Goal: Task Accomplishment & Management: Manage account settings

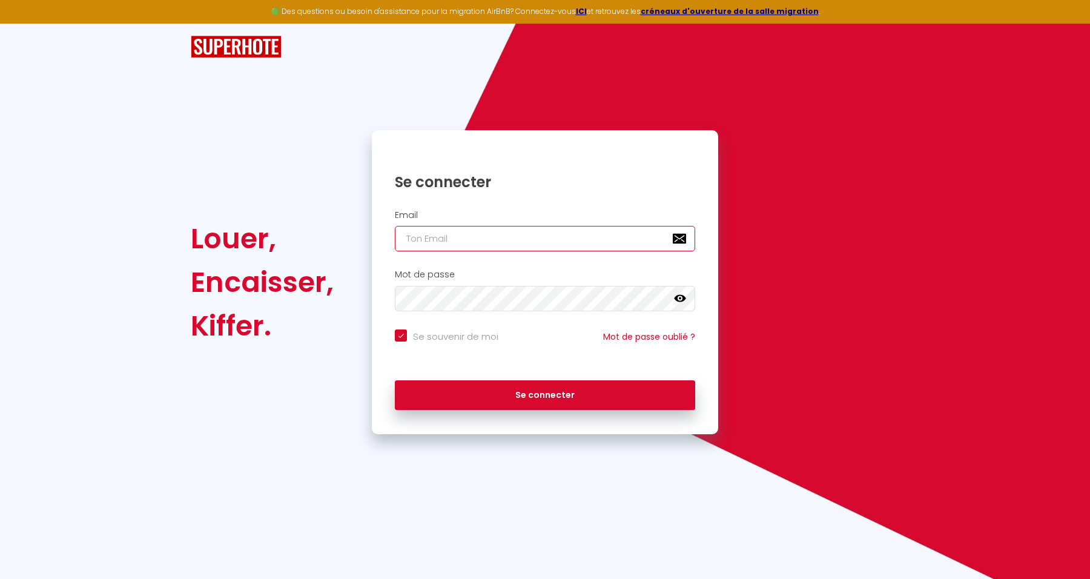
type input "[EMAIL_ADDRESS][DOMAIN_NAME]"
checkbox input "true"
click at [616, 242] on input "[EMAIL_ADDRESS][DOMAIN_NAME]" at bounding box center [545, 238] width 300 height 25
type input "[EMAIL_ADDRESS][DOMAIN_NAME]"
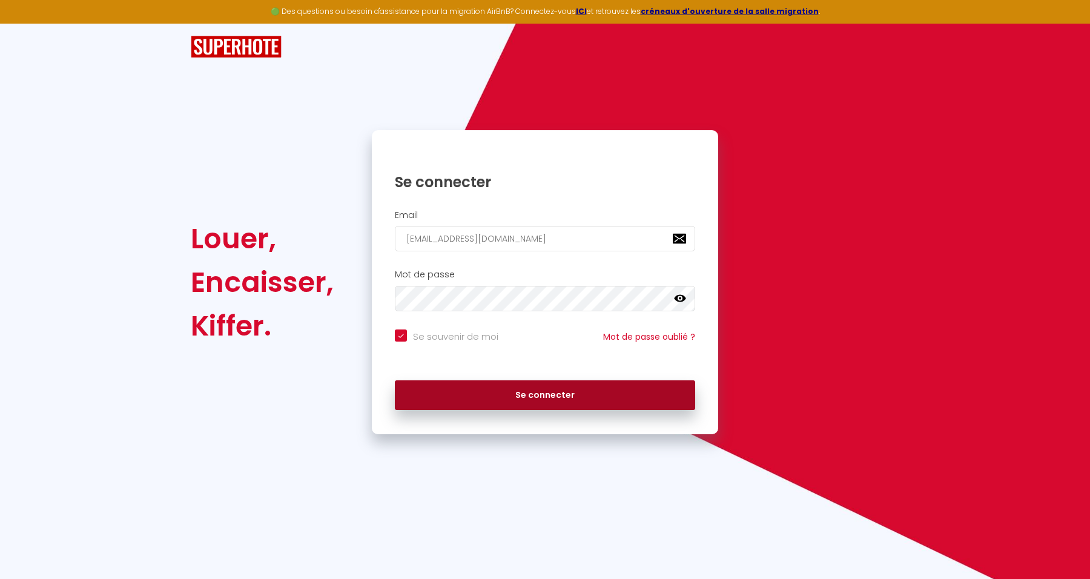
click at [657, 395] on button "Se connecter" at bounding box center [545, 395] width 300 height 30
checkbox input "true"
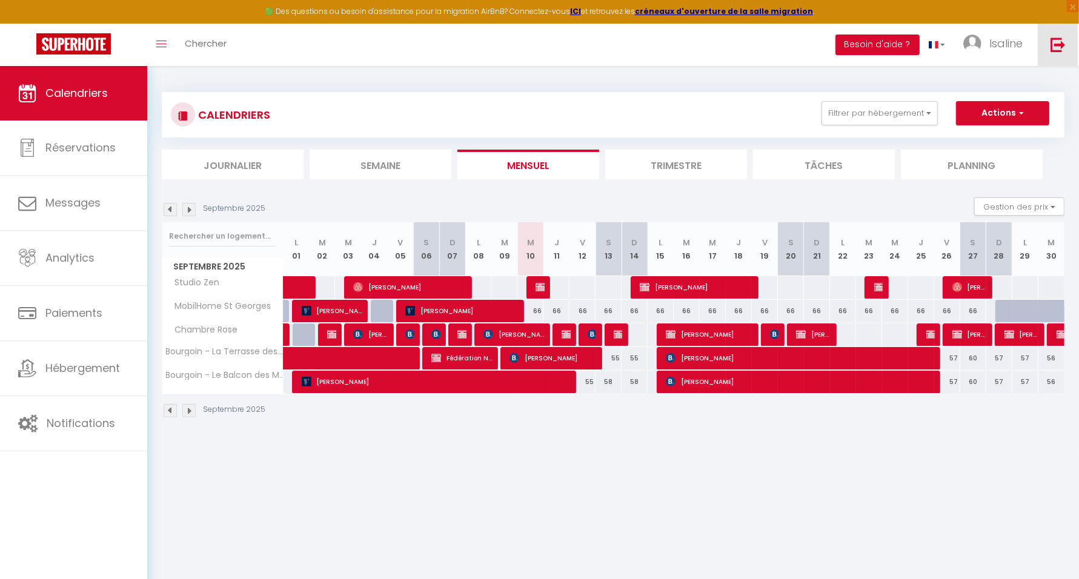
click at [1059, 34] on link at bounding box center [1057, 45] width 40 height 42
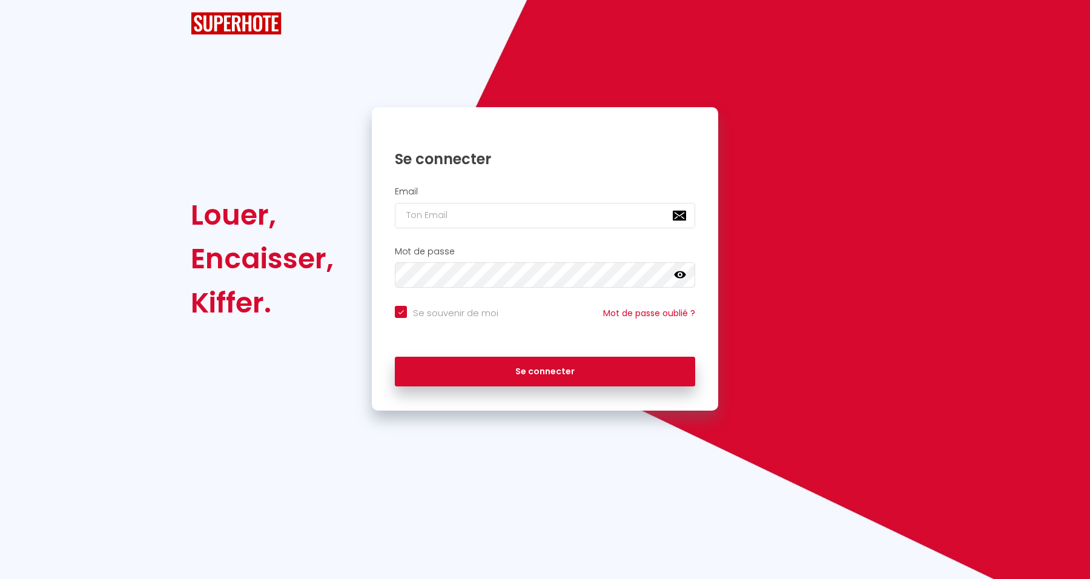
checkbox input "true"
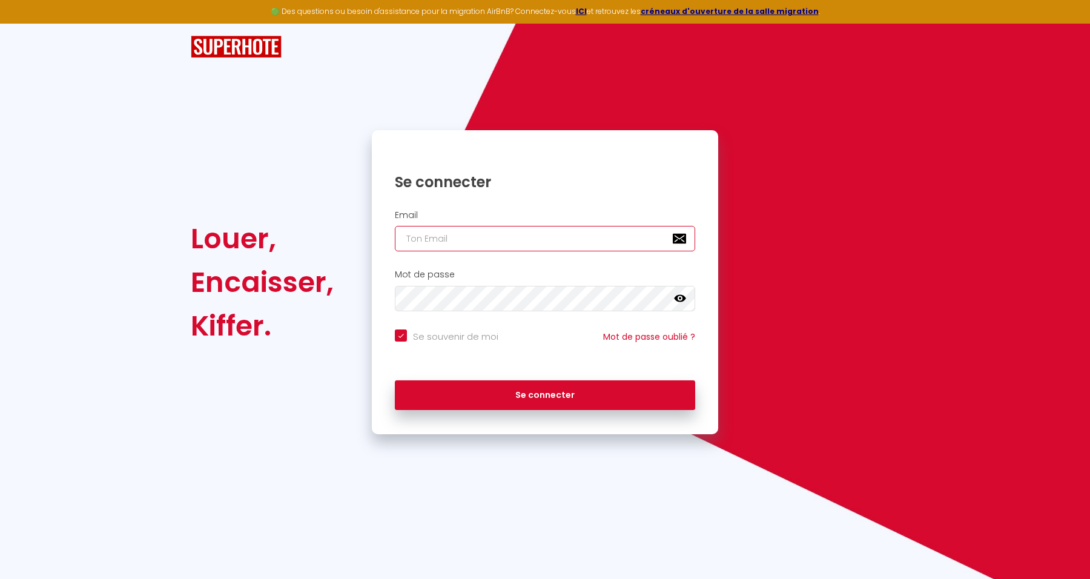
type input "[EMAIL_ADDRESS][DOMAIN_NAME]"
checkbox input "true"
drag, startPoint x: 636, startPoint y: 242, endPoint x: 646, endPoint y: 255, distance: 16.8
click at [636, 242] on input "[EMAIL_ADDRESS][DOMAIN_NAME]" at bounding box center [545, 238] width 300 height 25
type input "[EMAIL_ADDRESS][DOMAIN_NAME]"
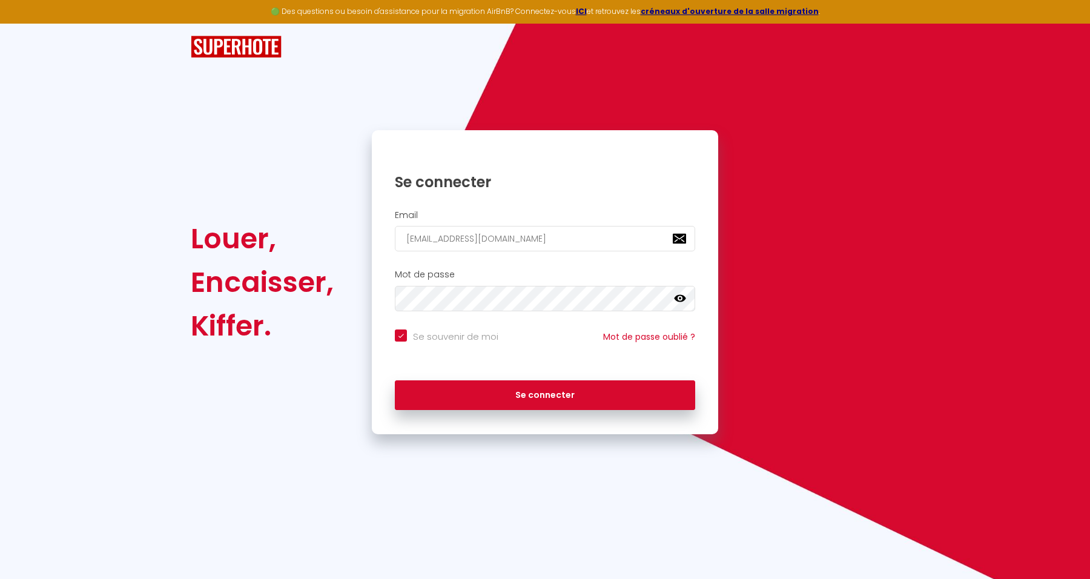
checkbox input "true"
drag, startPoint x: 622, startPoint y: 240, endPoint x: 653, endPoint y: 257, distance: 35.5
click at [622, 240] on input "[EMAIL_ADDRESS][DOMAIN_NAME]" at bounding box center [545, 238] width 300 height 25
type input "[EMAIL_ADDRESS][DOMAIN_NAME]"
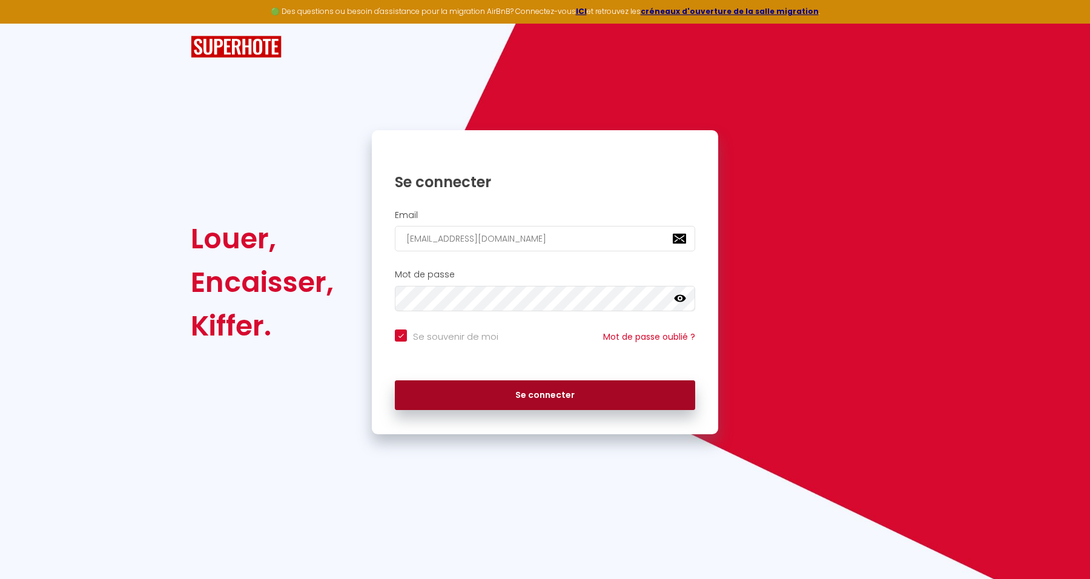
click at [666, 388] on button "Se connecter" at bounding box center [545, 395] width 300 height 30
checkbox input "true"
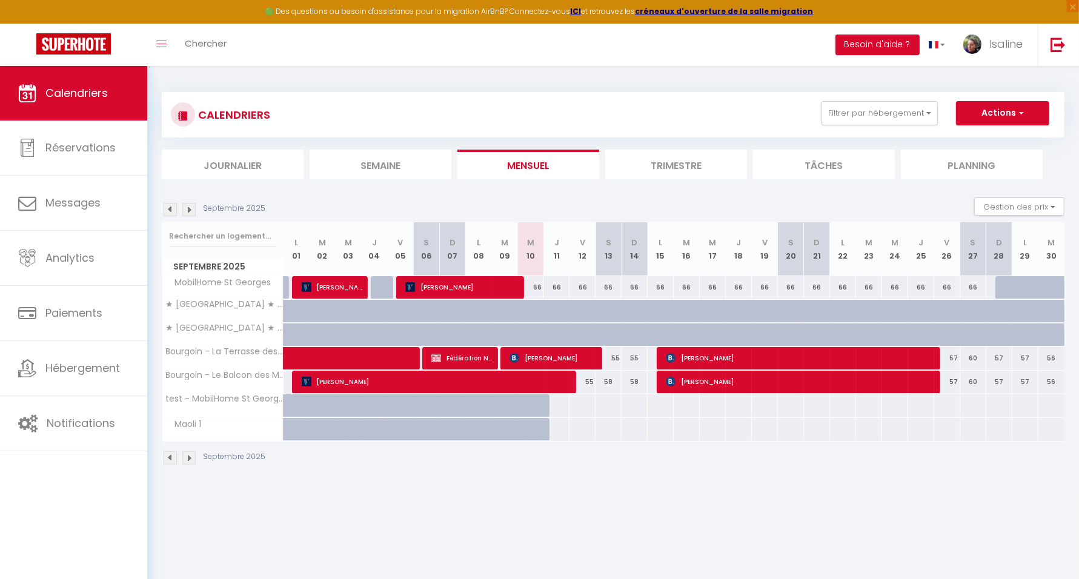
click at [193, 207] on img at bounding box center [188, 209] width 13 height 13
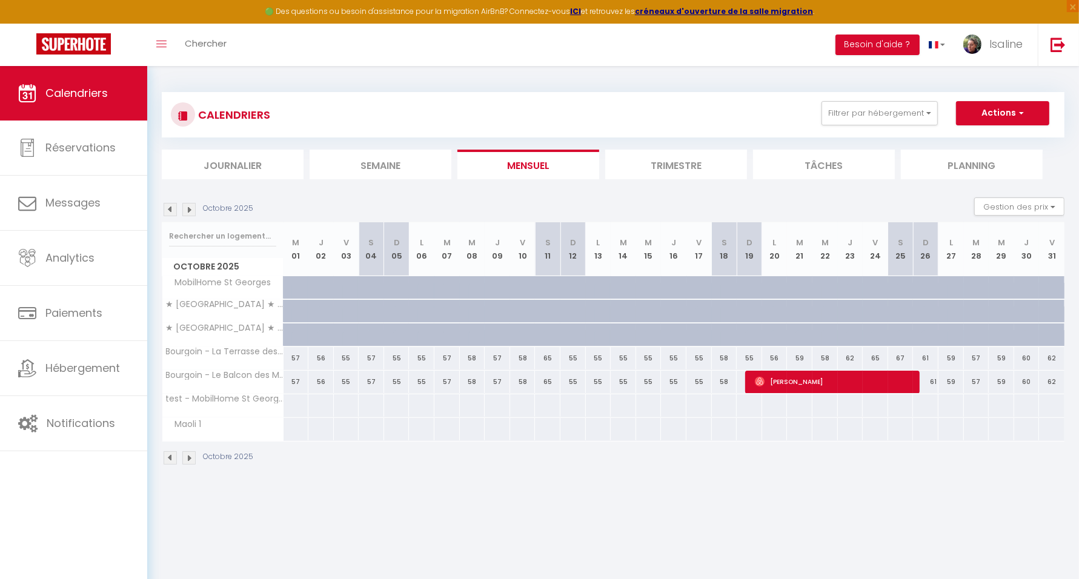
click at [193, 207] on img at bounding box center [188, 209] width 13 height 13
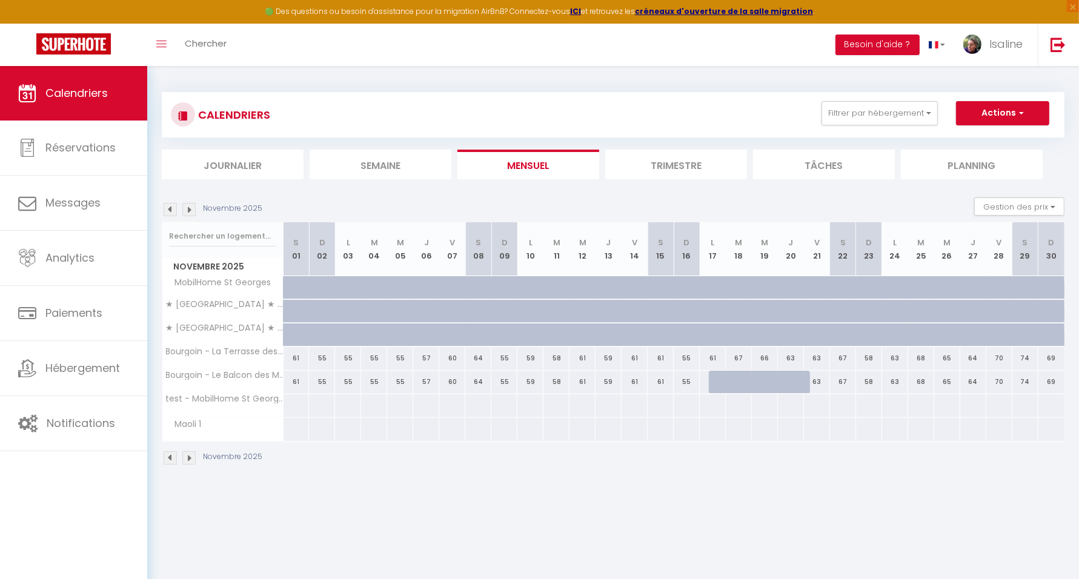
drag, startPoint x: 325, startPoint y: 355, endPoint x: 388, endPoint y: 370, distance: 65.2
click at [388, 370] on tbody "MobilHome St Georges" at bounding box center [613, 358] width 902 height 165
click at [446, 375] on div "60" at bounding box center [452, 382] width 26 height 22
type input "60"
type input "Ven 07 Novembre 2025"
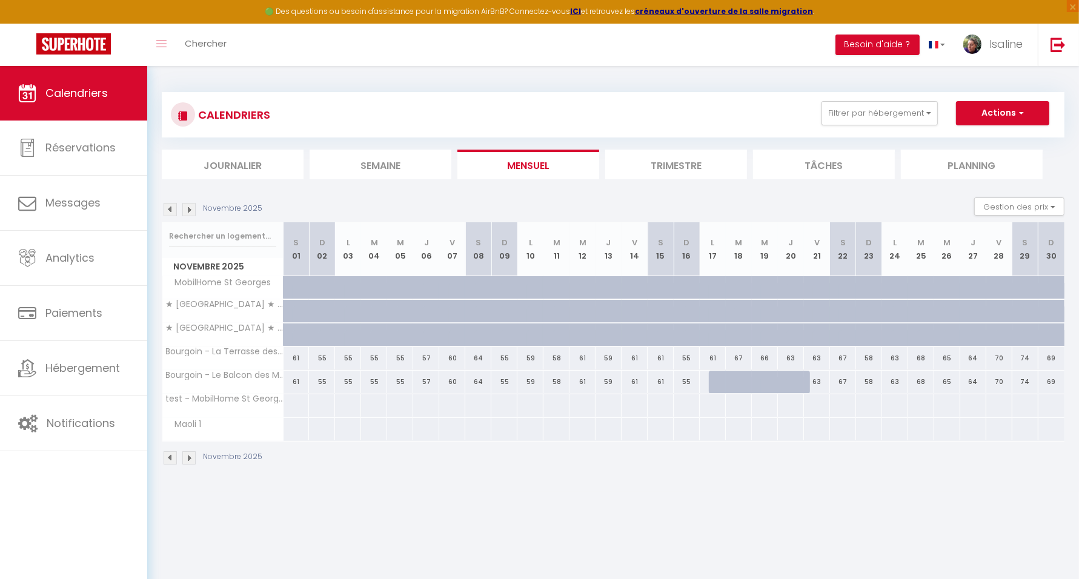
type input "[DATE]"
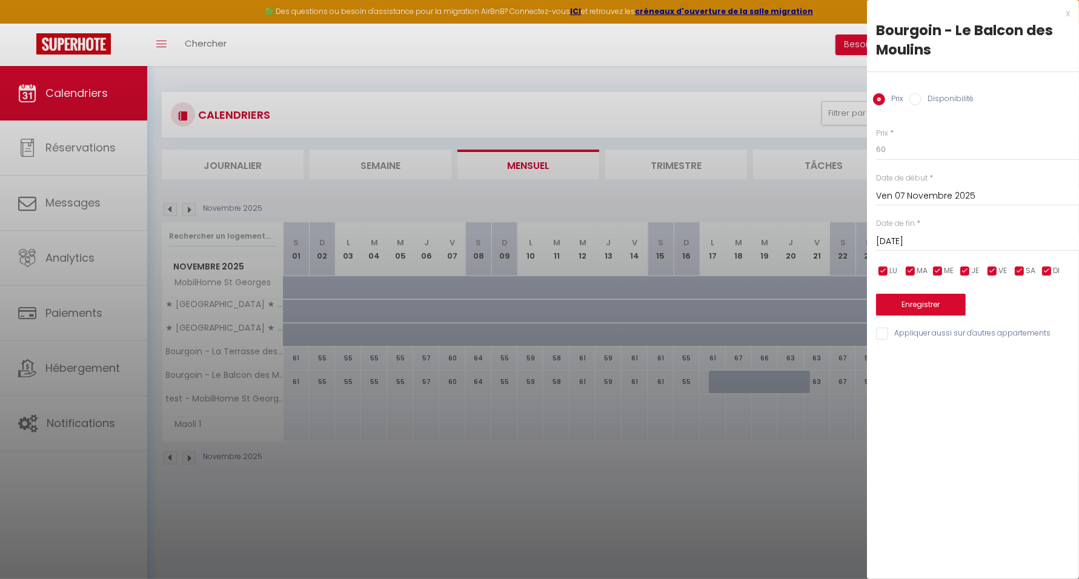
click at [365, 411] on div at bounding box center [539, 289] width 1079 height 579
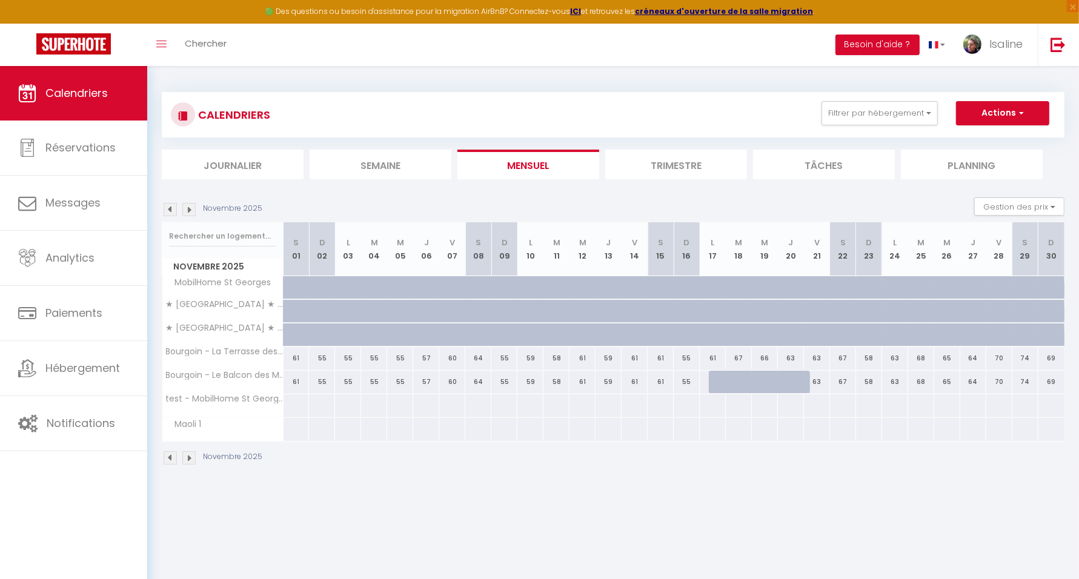
click at [321, 357] on div "55" at bounding box center [322, 358] width 26 height 22
type input "55"
type input "Dim 02 Novembre 2025"
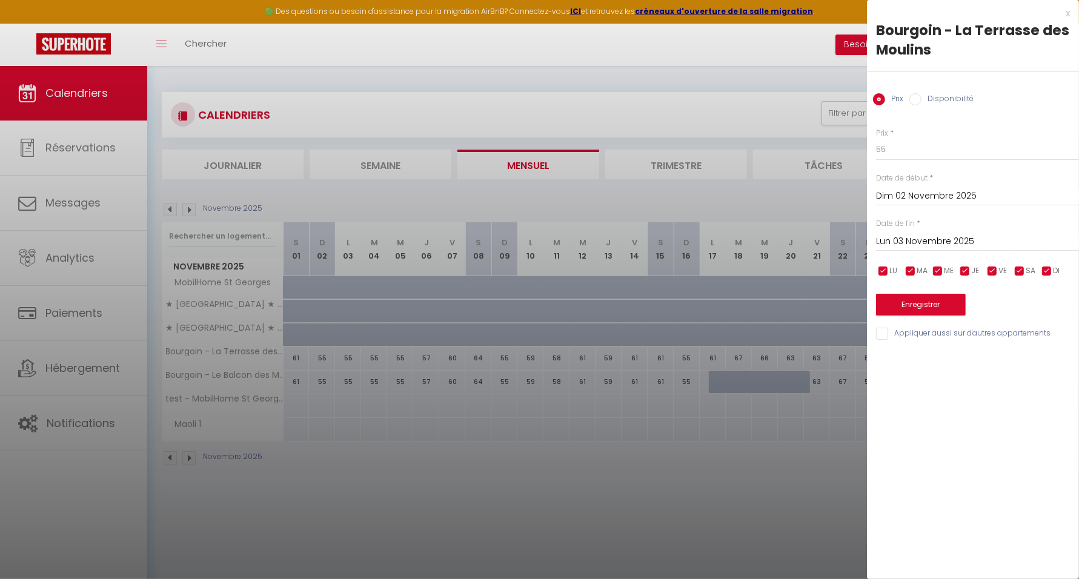
click at [966, 240] on input "Lun 03 Novembre 2025" at bounding box center [977, 242] width 203 height 16
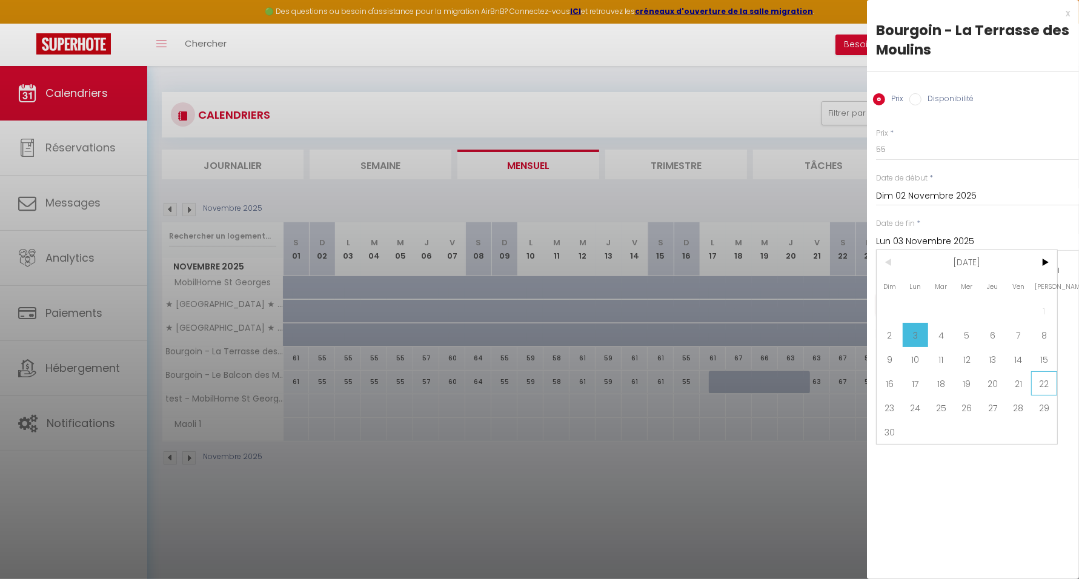
click at [1046, 377] on span "22" at bounding box center [1044, 383] width 26 height 24
type input "[DATE]"
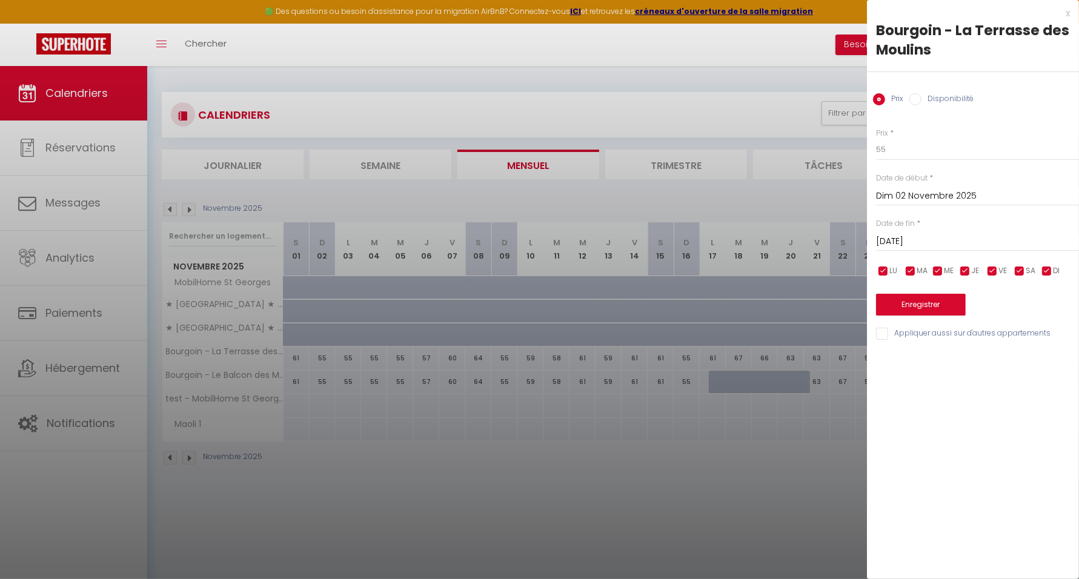
click at [932, 240] on input "[DATE]" at bounding box center [977, 242] width 203 height 16
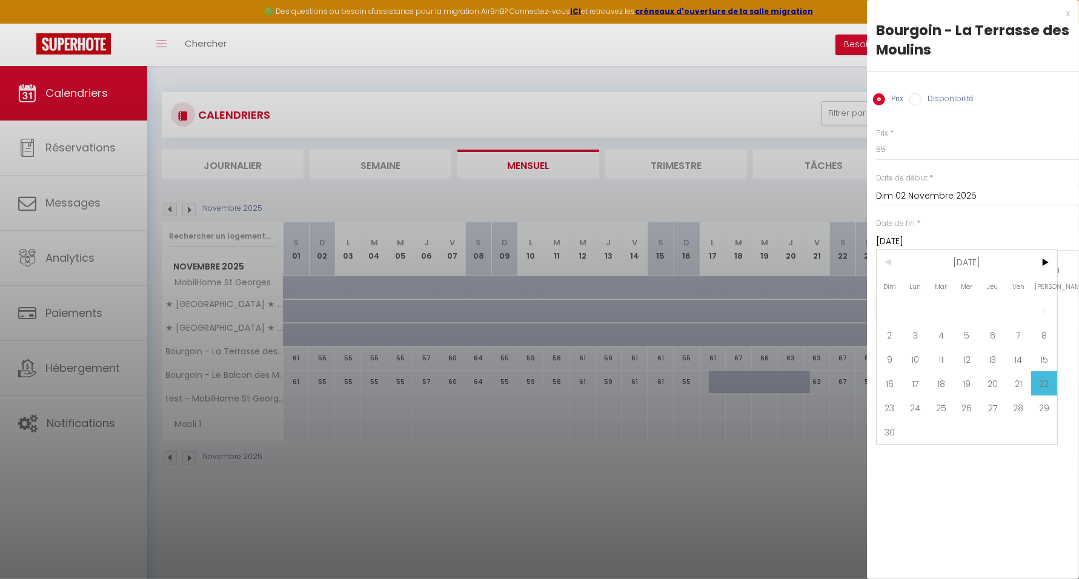
click at [932, 240] on input "[DATE]" at bounding box center [977, 242] width 203 height 16
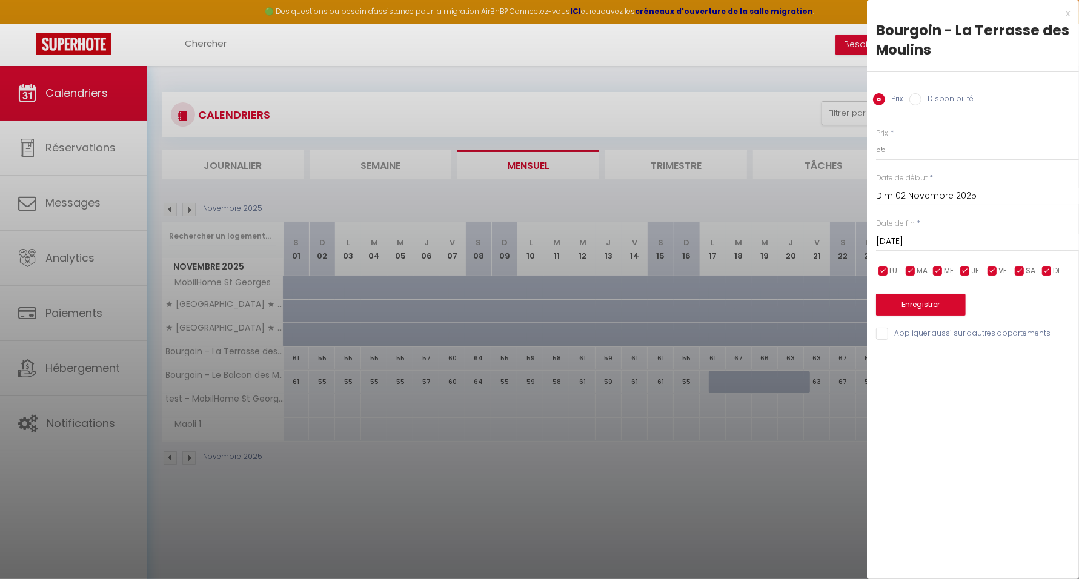
click at [931, 102] on label "Disponibilité" at bounding box center [947, 99] width 52 height 13
click at [921, 102] on input "Disponibilité" at bounding box center [915, 99] width 12 height 12
radio input "true"
radio input "false"
click at [927, 148] on select "Disponible Indisponible" at bounding box center [977, 150] width 203 height 23
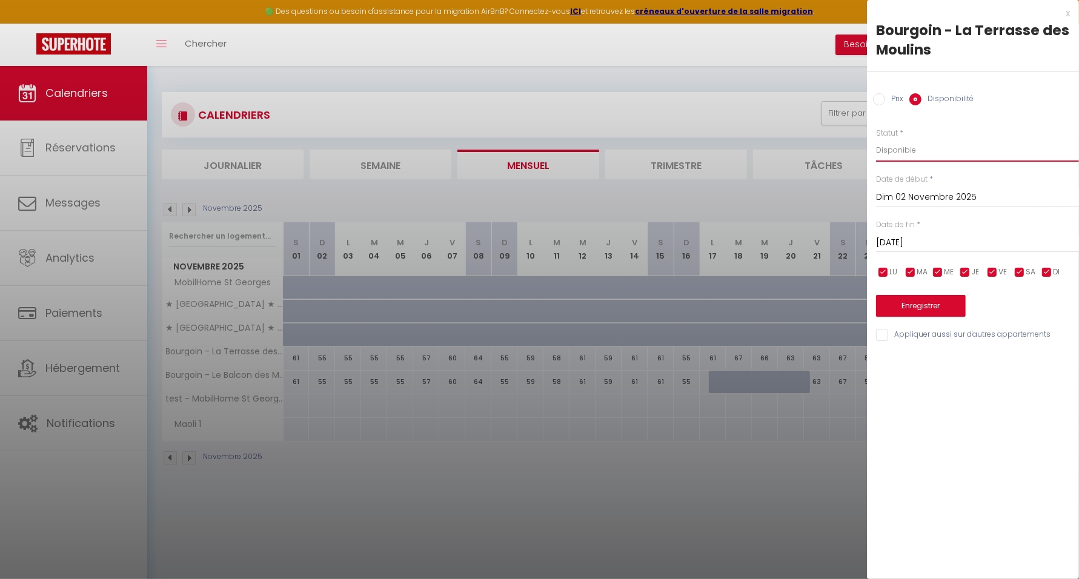
select select "0"
click at [876, 139] on select "Disponible Indisponible" at bounding box center [977, 150] width 203 height 23
click at [934, 303] on button "Enregistrer" at bounding box center [921, 306] width 90 height 22
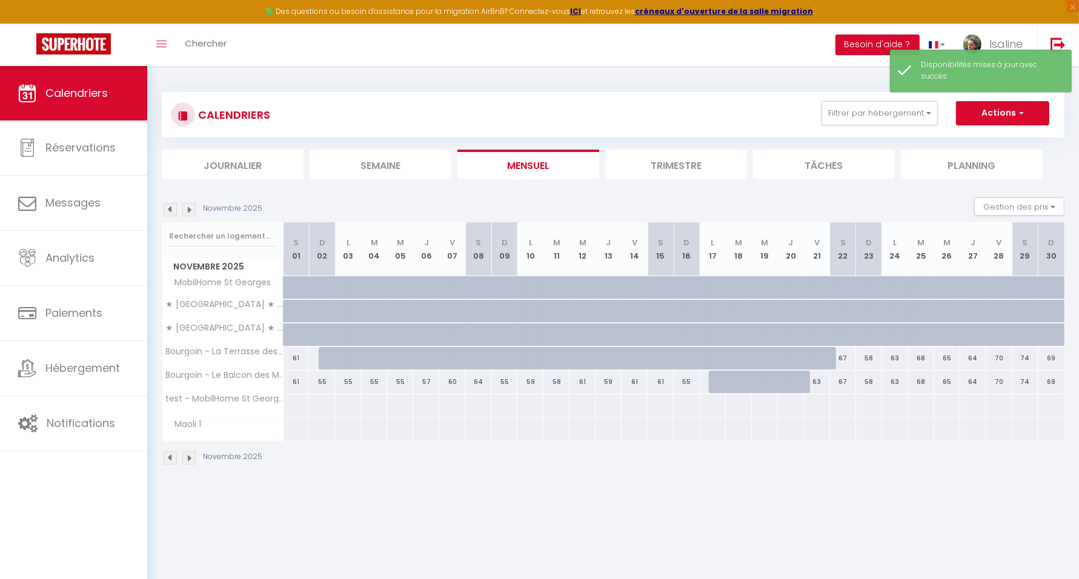
click at [325, 382] on div "55" at bounding box center [322, 382] width 26 height 22
select select "1"
type input "Dim 02 Novembre 2025"
type input "Lun 03 Novembre 2025"
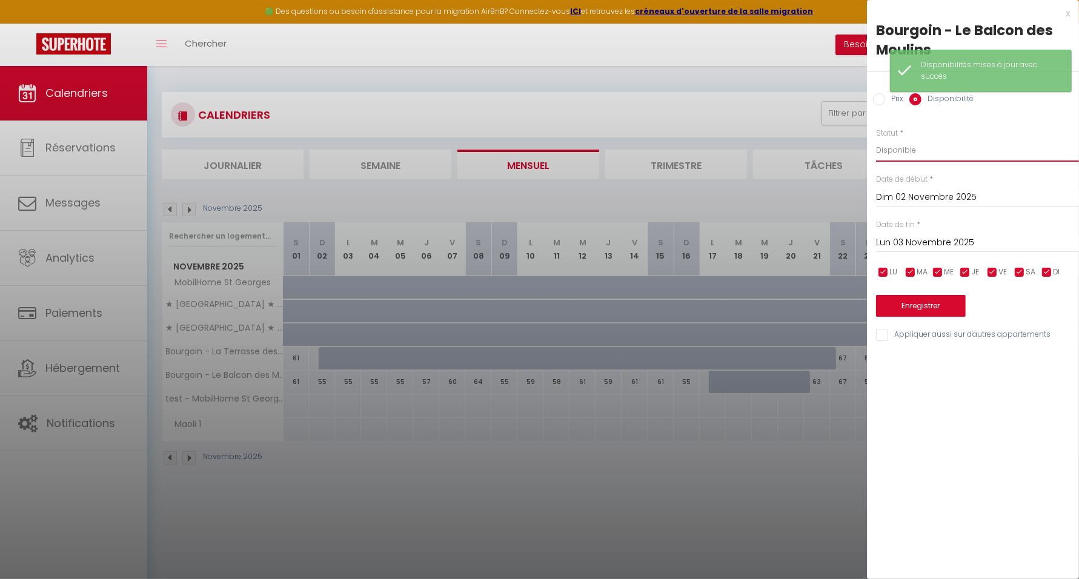
click at [926, 142] on select "Disponible Indisponible" at bounding box center [977, 150] width 203 height 23
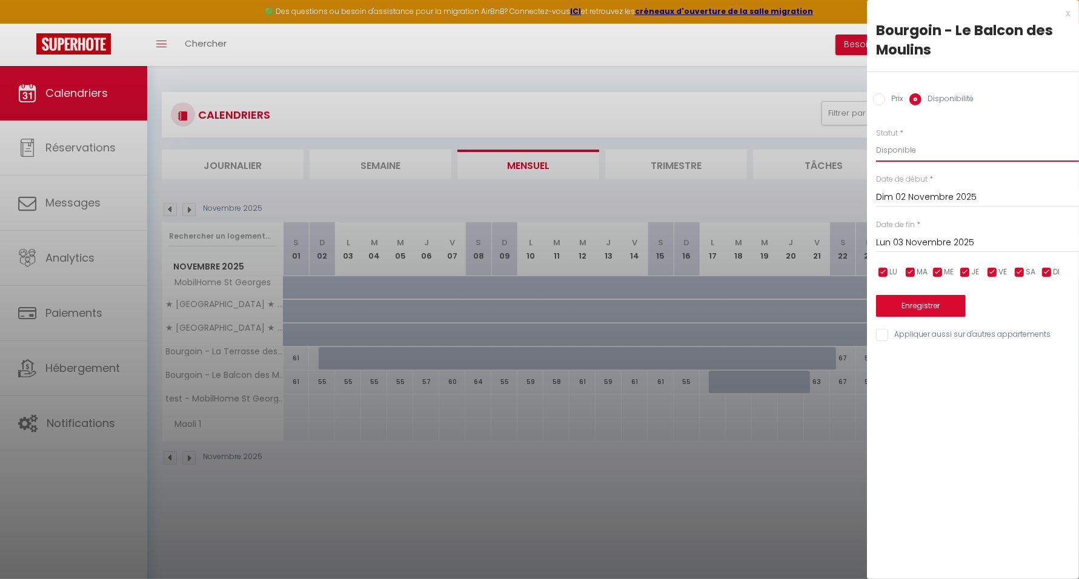
select select "0"
click at [876, 139] on select "Disponible Indisponible" at bounding box center [977, 150] width 203 height 23
click at [957, 242] on input "Lun 03 Novembre 2025" at bounding box center [977, 243] width 203 height 16
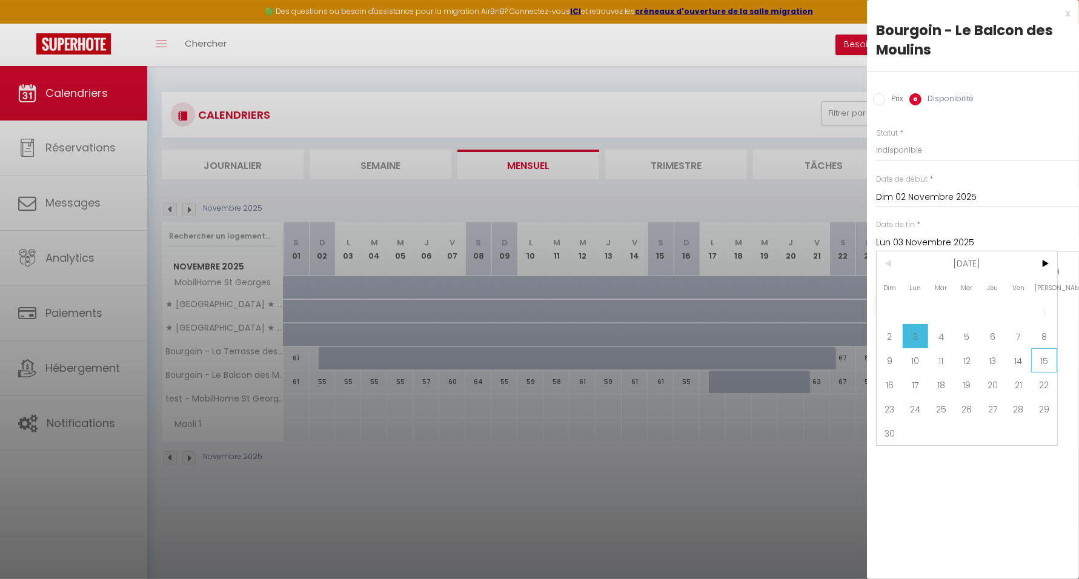
click at [1040, 357] on span "15" at bounding box center [1044, 360] width 26 height 24
type input "[DATE]"
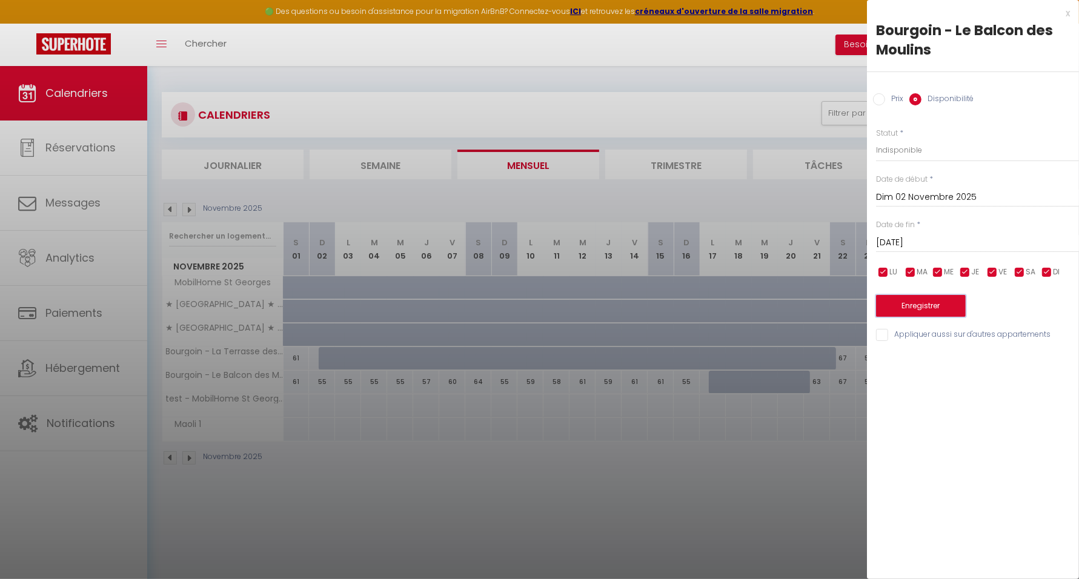
click at [925, 303] on button "Enregistrer" at bounding box center [921, 306] width 90 height 22
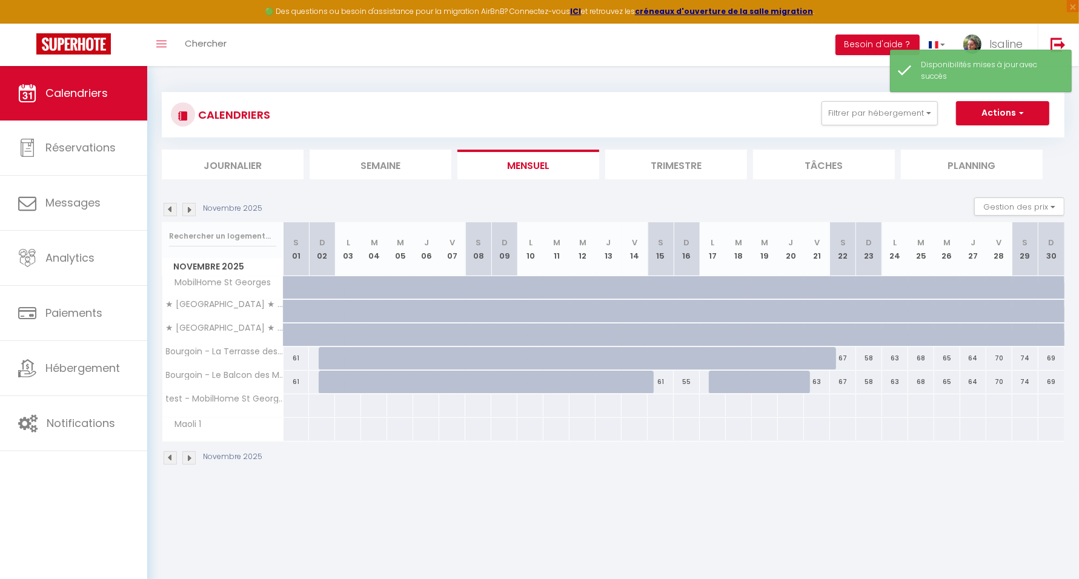
click at [327, 354] on div at bounding box center [332, 358] width 26 height 23
select select "1"
type input "Dim 02 Novembre 2025"
type input "Lun 03 Novembre 2025"
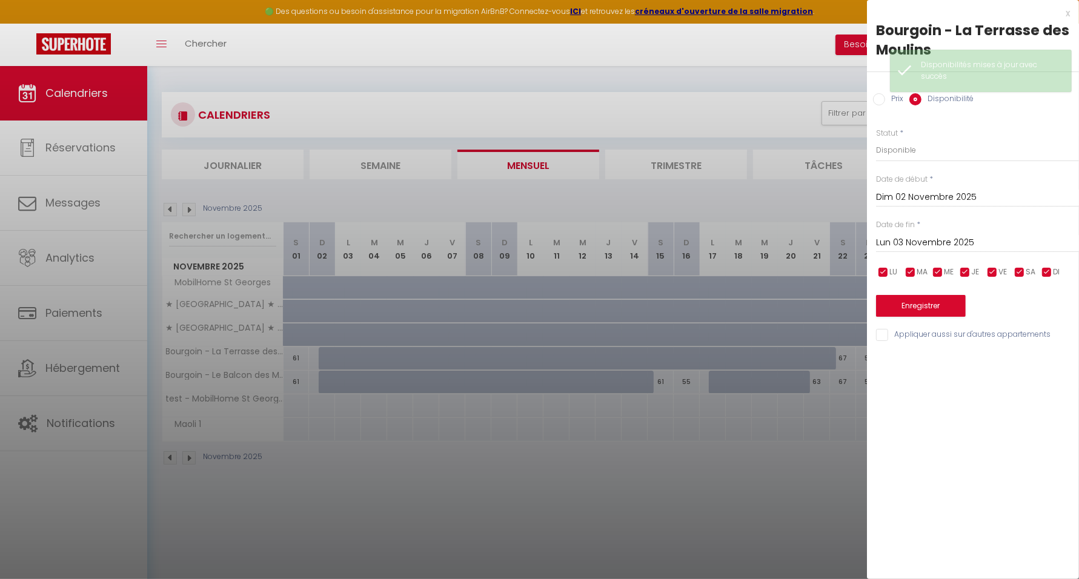
click at [329, 382] on div at bounding box center [539, 289] width 1079 height 579
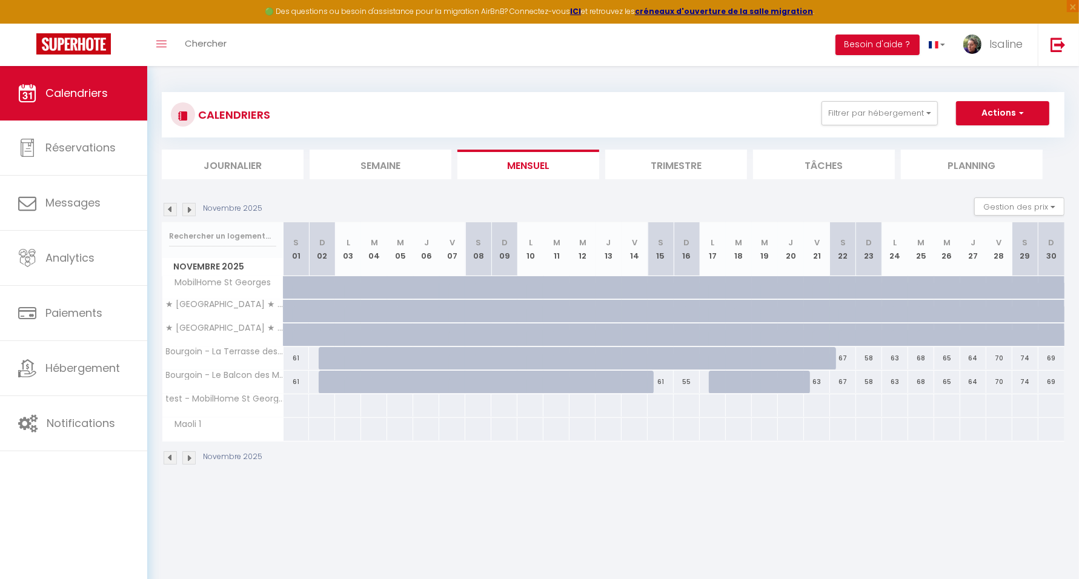
click at [326, 379] on div at bounding box center [332, 382] width 26 height 23
select select "1"
type input "Dim 02 Novembre 2025"
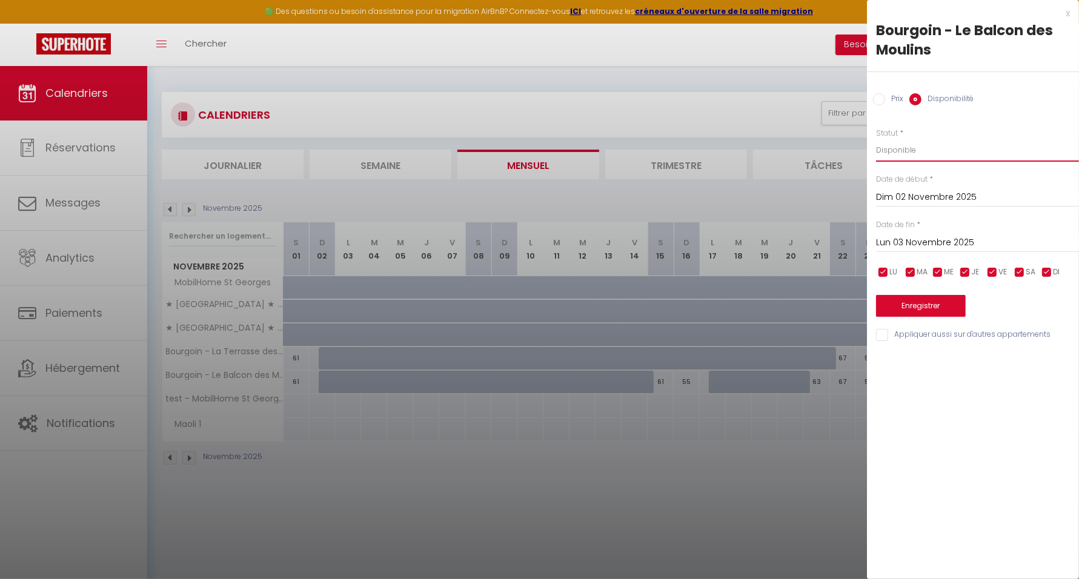
click at [933, 151] on select "Disponible Indisponible" at bounding box center [977, 150] width 203 height 23
click at [945, 240] on input "Lun 03 Novembre 2025" at bounding box center [977, 243] width 203 height 16
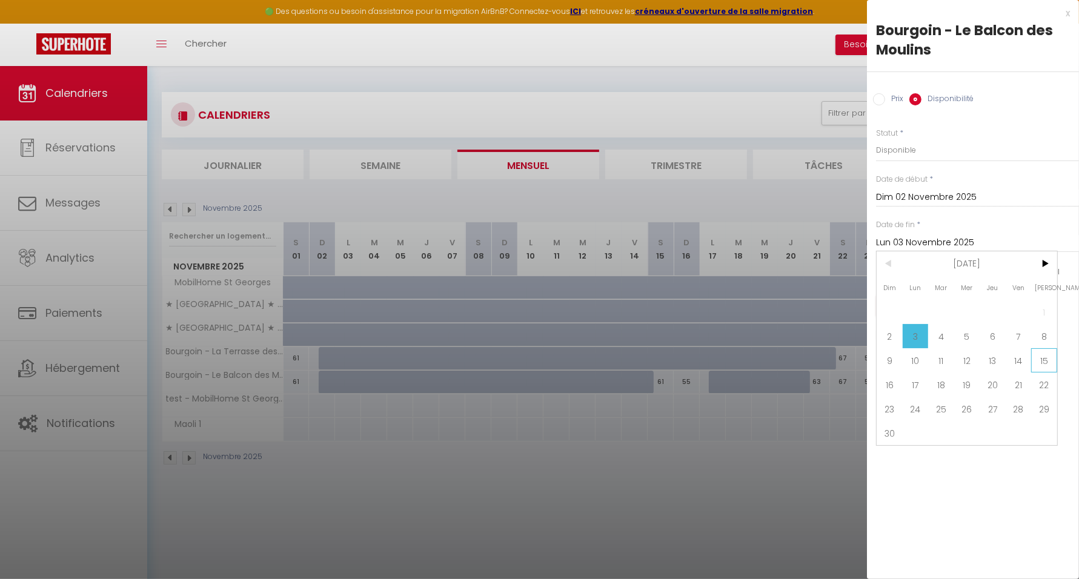
click at [1042, 362] on span "15" at bounding box center [1044, 360] width 26 height 24
type input "[DATE]"
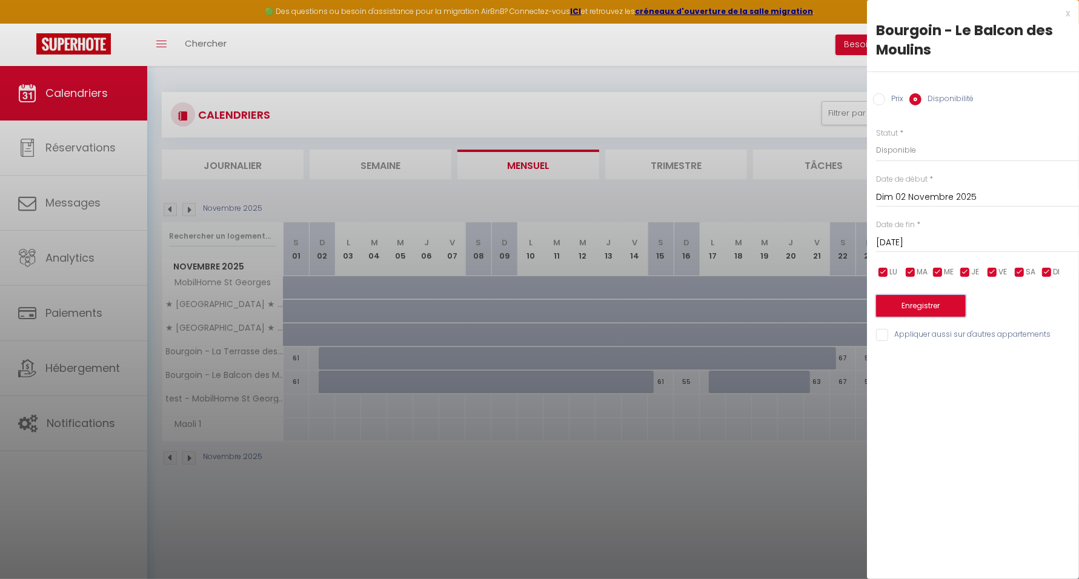
click at [936, 303] on button "Enregistrer" at bounding box center [921, 306] width 90 height 22
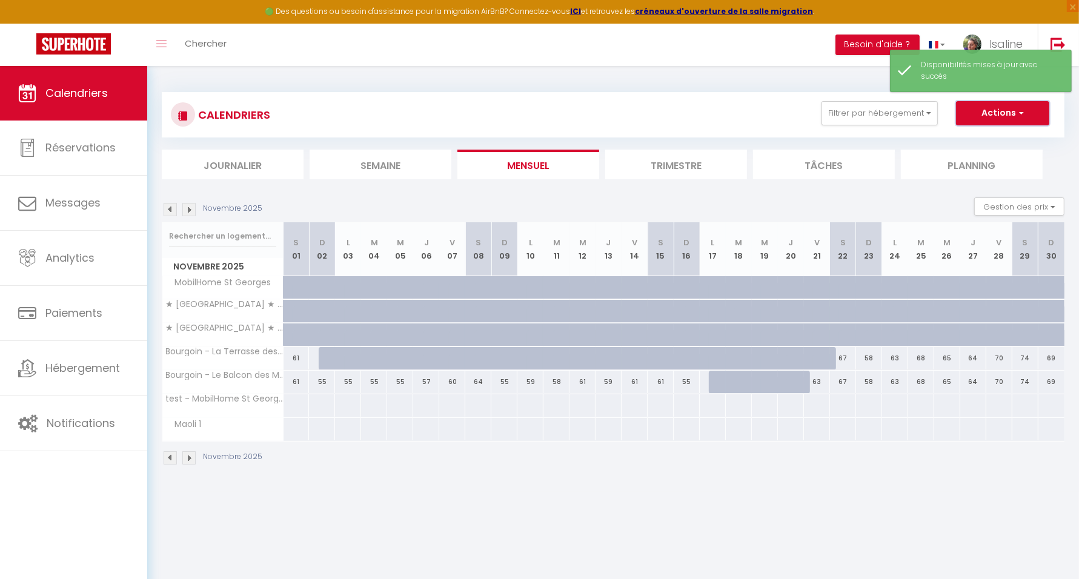
click at [994, 111] on button "Actions" at bounding box center [1002, 113] width 93 height 24
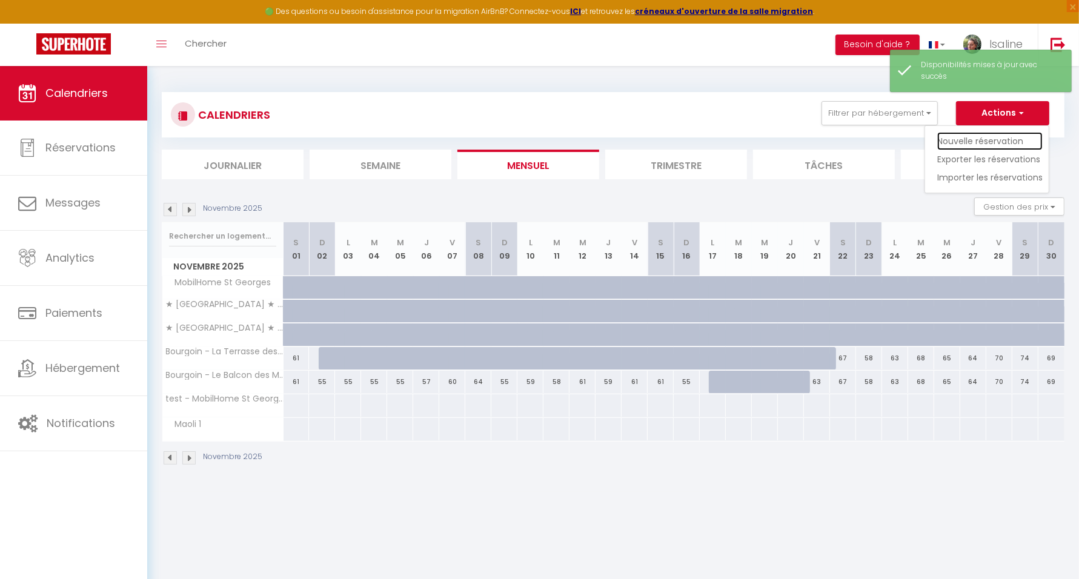
click at [992, 140] on link "Nouvelle réservation" at bounding box center [989, 141] width 105 height 18
select select
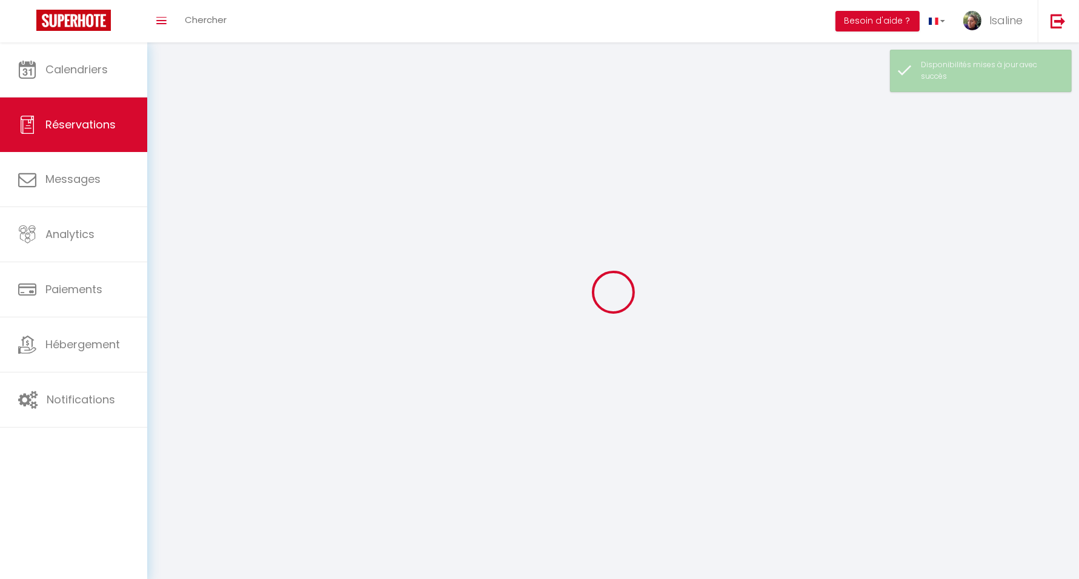
select select
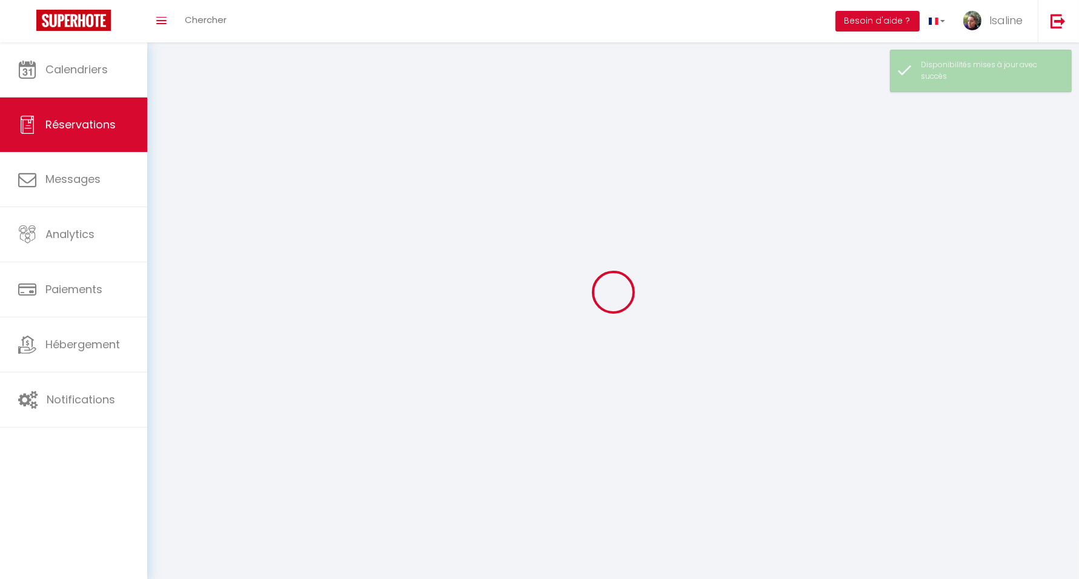
select select
checkbox input "false"
select select
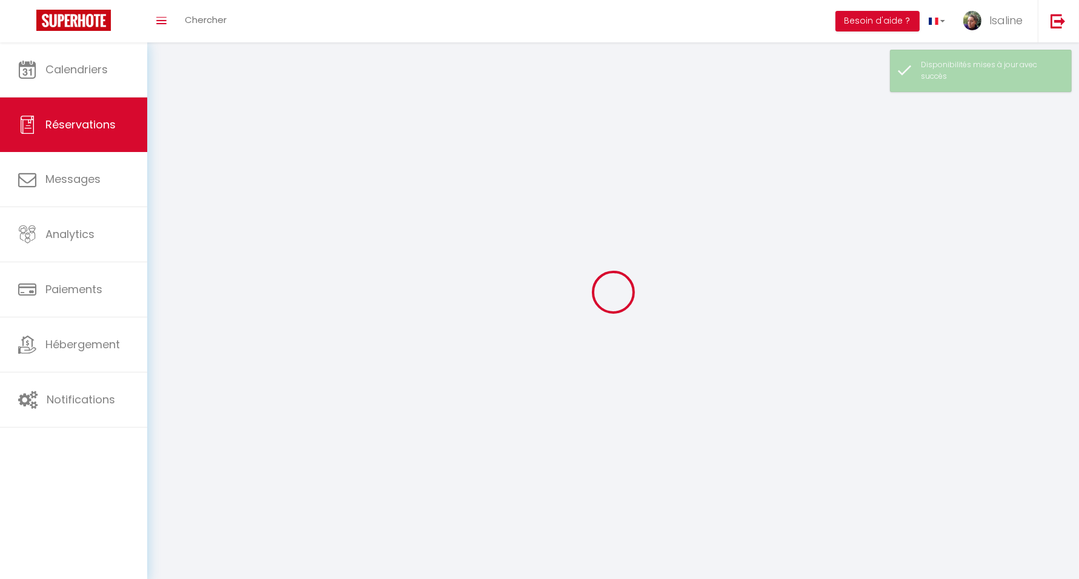
select select
checkbox input "false"
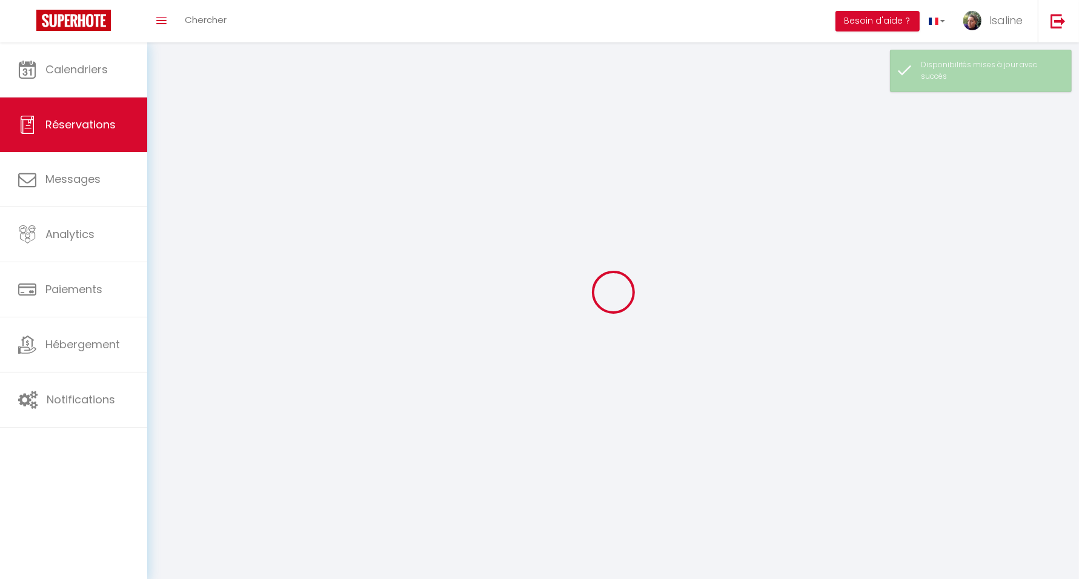
select select
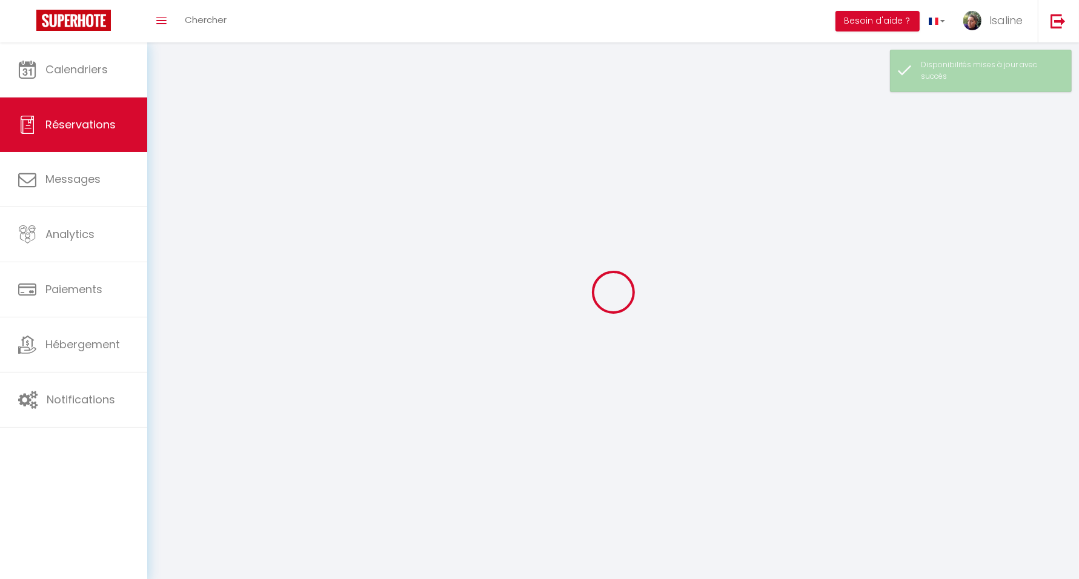
checkbox input "false"
select select
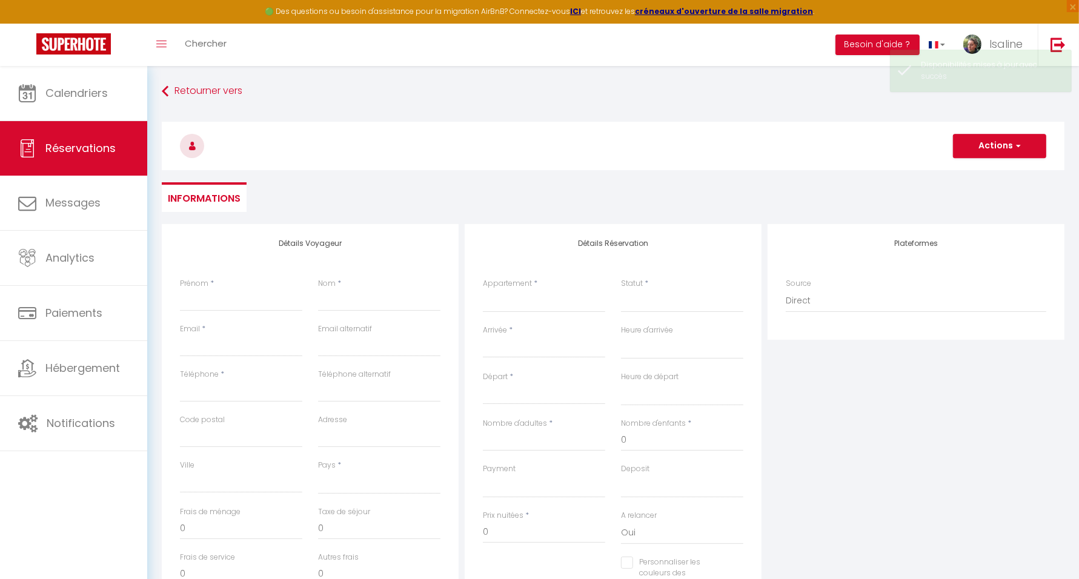
select select
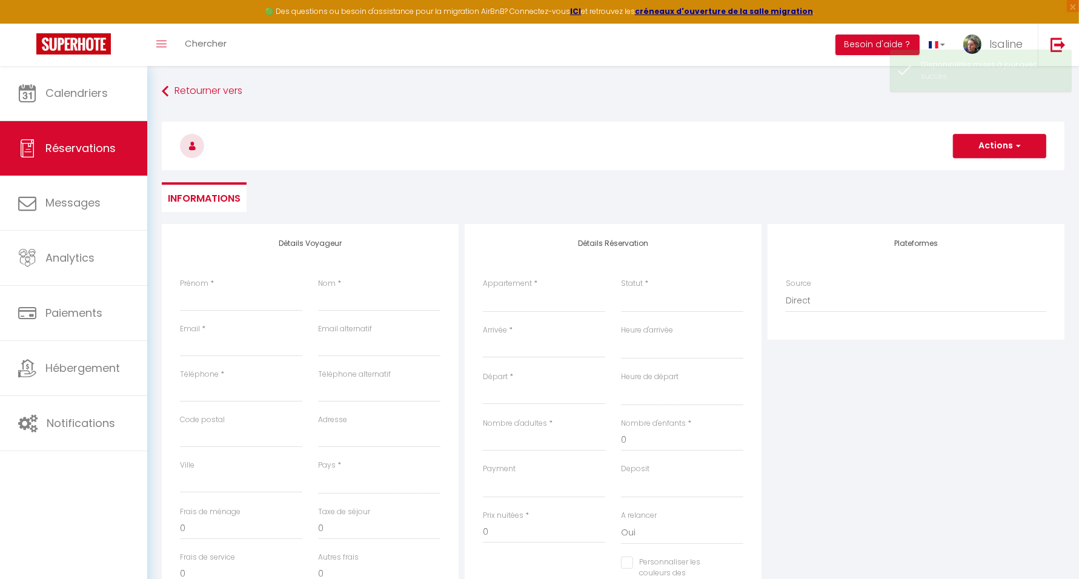
checkbox input "false"
select select
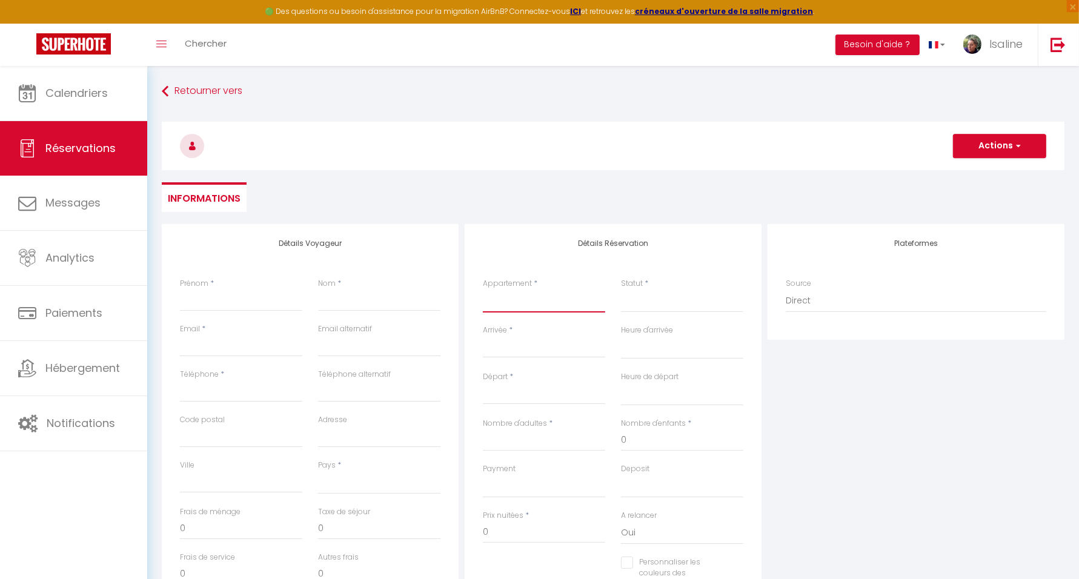
click at [520, 308] on select "MobilHome St [PERSON_NAME] - La Terrasse des Moulins Bourgoin - Le Balcon des M…" at bounding box center [544, 300] width 122 height 23
select select "344"
click at [483, 289] on select "MobilHome St [PERSON_NAME] - La Terrasse des Moulins Bourgoin - Le Balcon des M…" at bounding box center [544, 300] width 122 height 23
select select
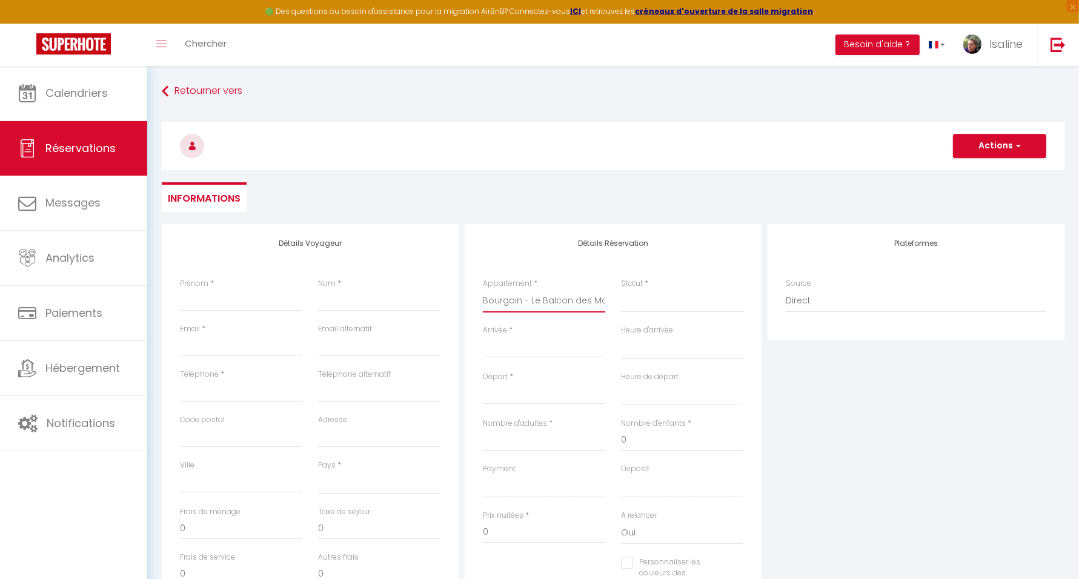
select select
checkbox input "false"
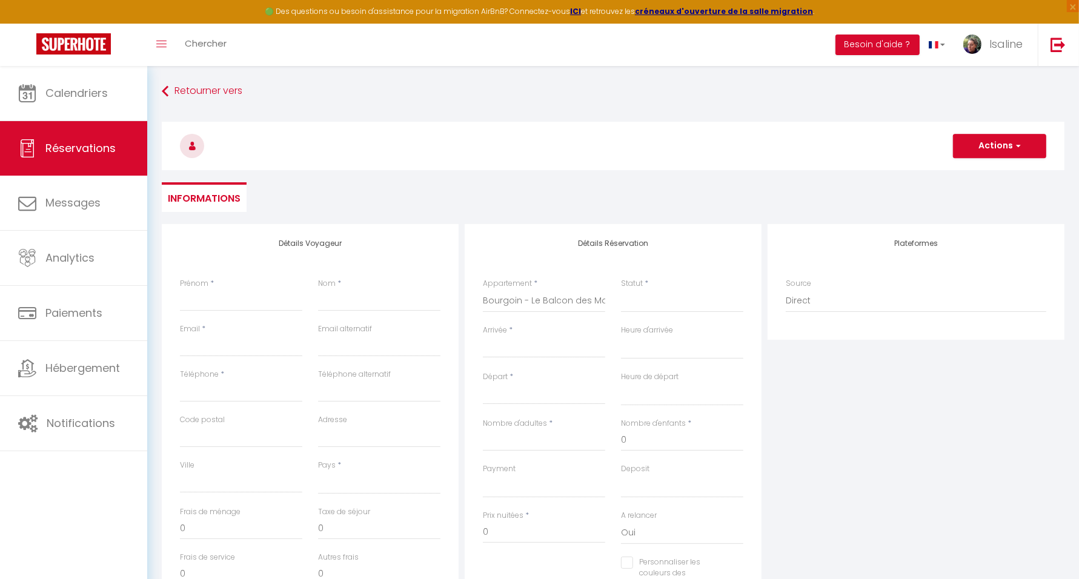
click at [532, 345] on input "Arrivée" at bounding box center [544, 348] width 122 height 16
select select
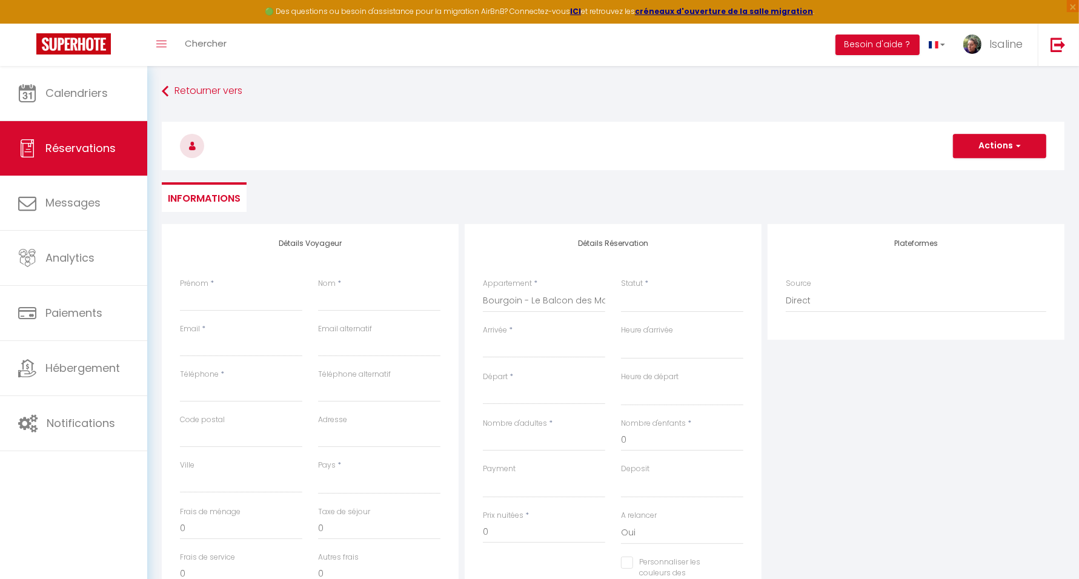
select select
checkbox input "false"
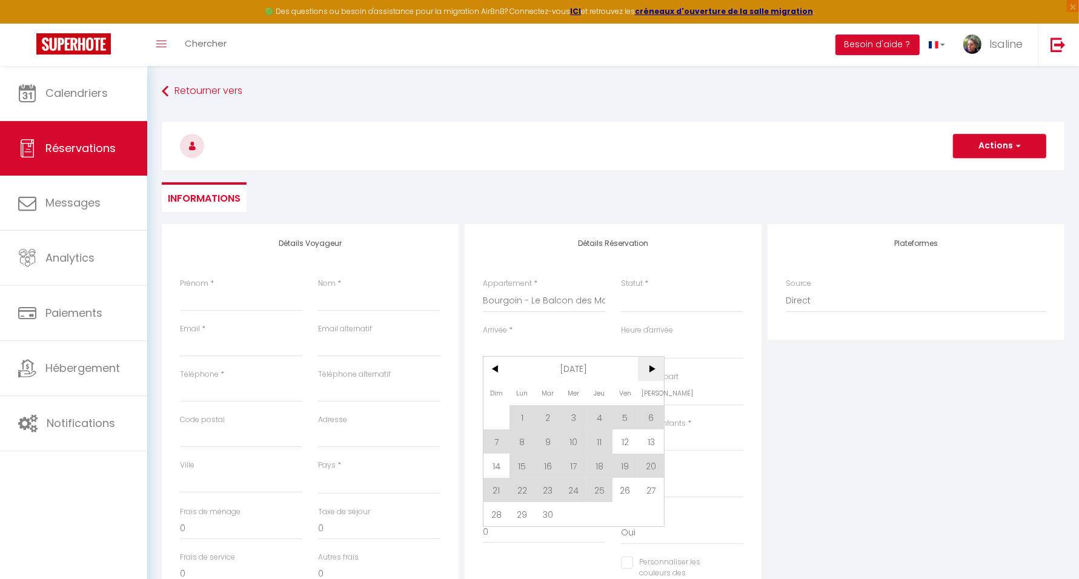
click at [653, 369] on span ">" at bounding box center [651, 369] width 26 height 24
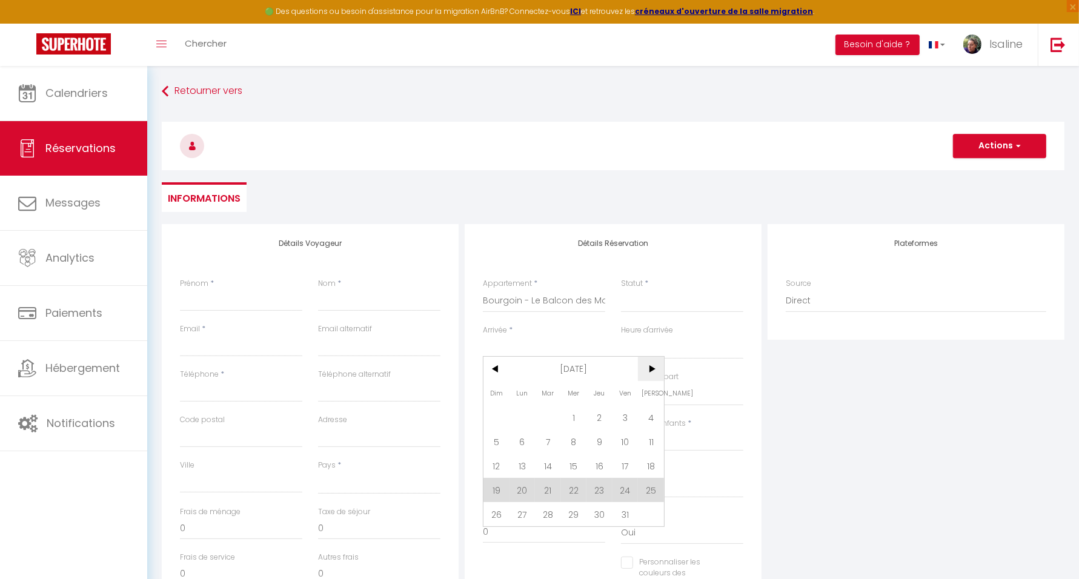
click at [653, 369] on span ">" at bounding box center [651, 369] width 26 height 24
click at [496, 437] on span "2" at bounding box center [496, 441] width 26 height 24
click at [652, 465] on div "Deposit OK KO" at bounding box center [682, 480] width 122 height 35
select select
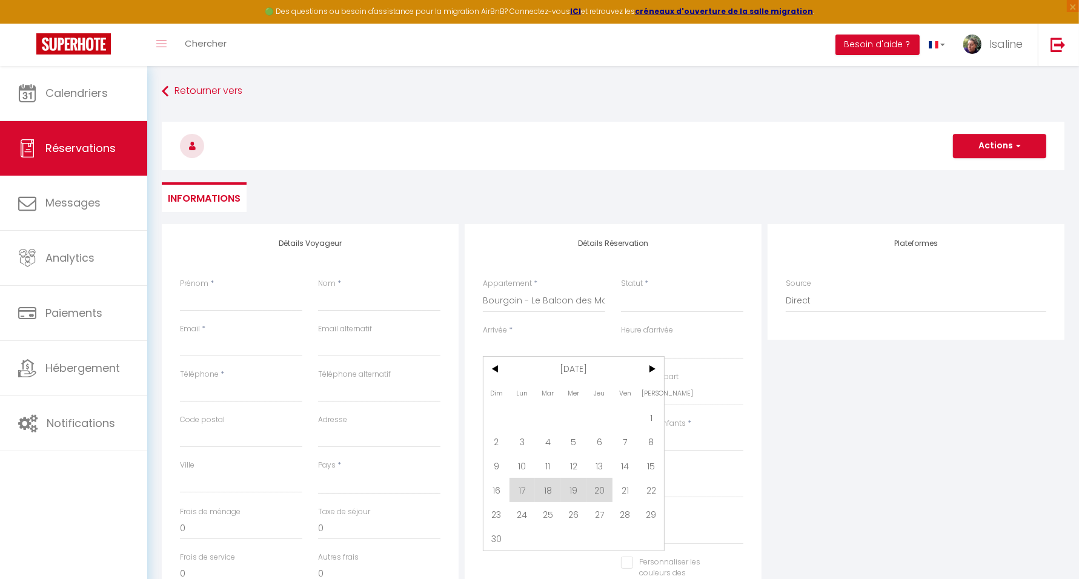
type input "Dim 02 Novembre 2025"
select select
type input "Lun 03 Novembre 2025"
select select
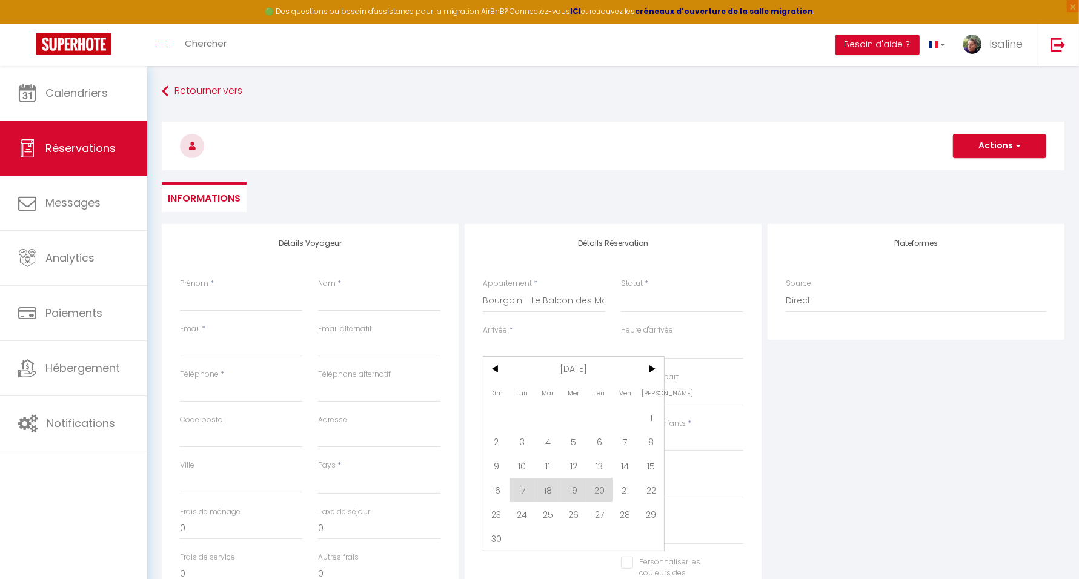
select select
checkbox input "false"
click at [567, 395] on input "Lun 03 Novembre 2025" at bounding box center [544, 395] width 122 height 16
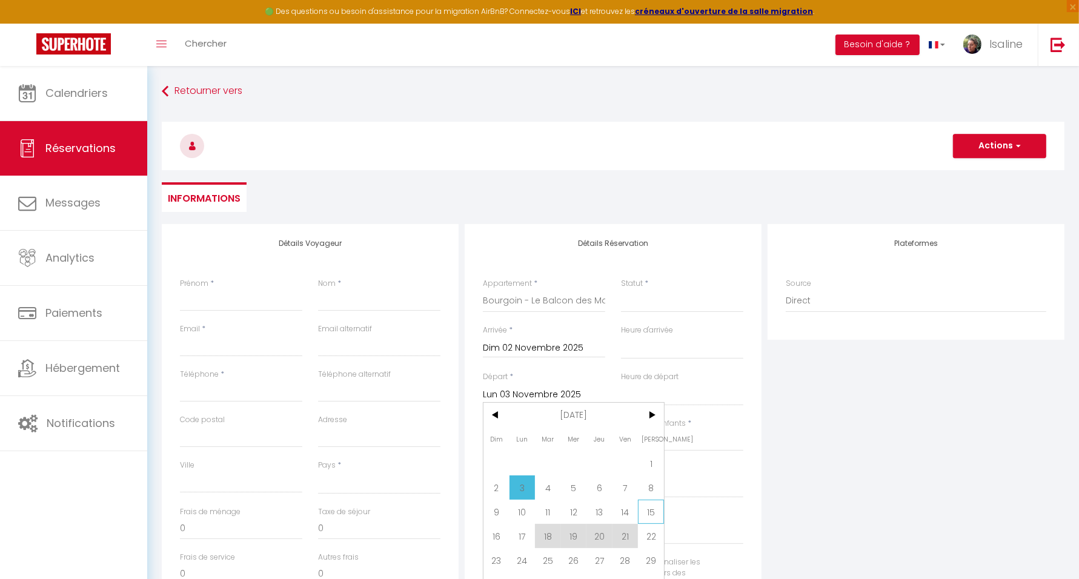
click at [654, 509] on span "15" at bounding box center [651, 512] width 26 height 24
select select
type input "[DATE]"
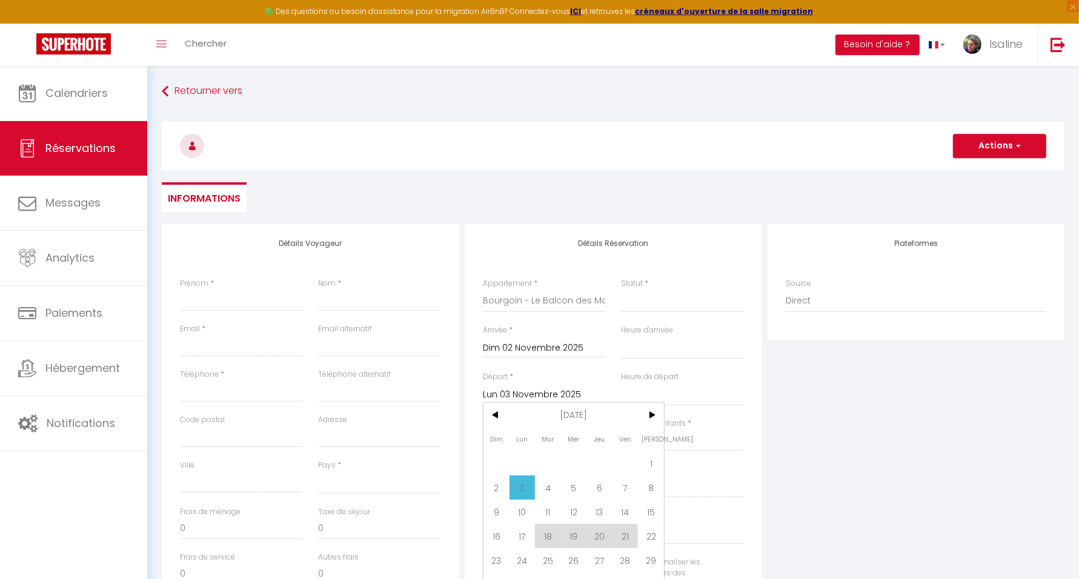
select select
checkbox input "false"
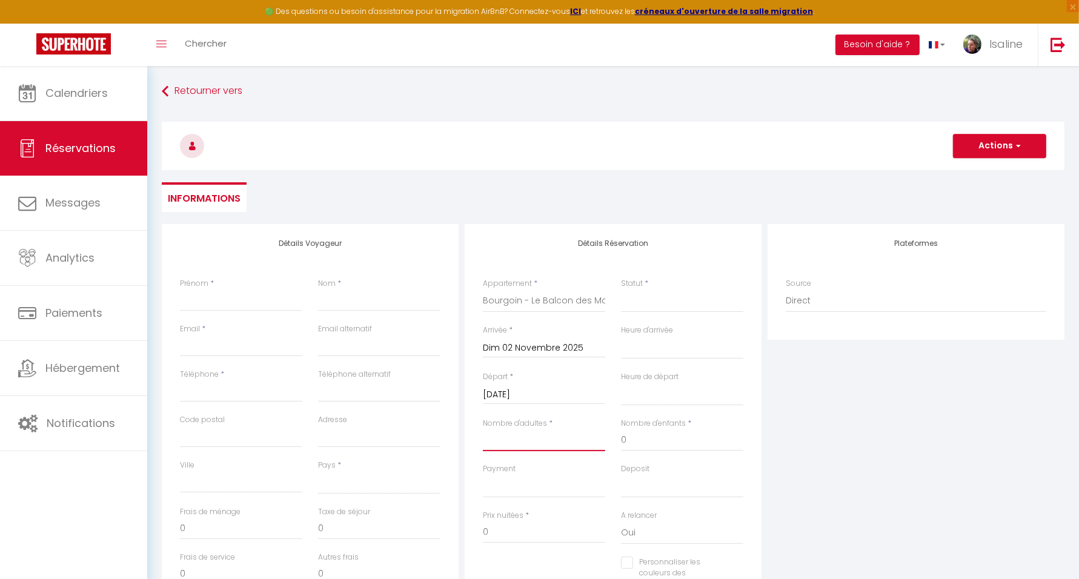
click at [549, 444] on input "Nombre d'adultes" at bounding box center [544, 440] width 122 height 22
type input "2"
select select
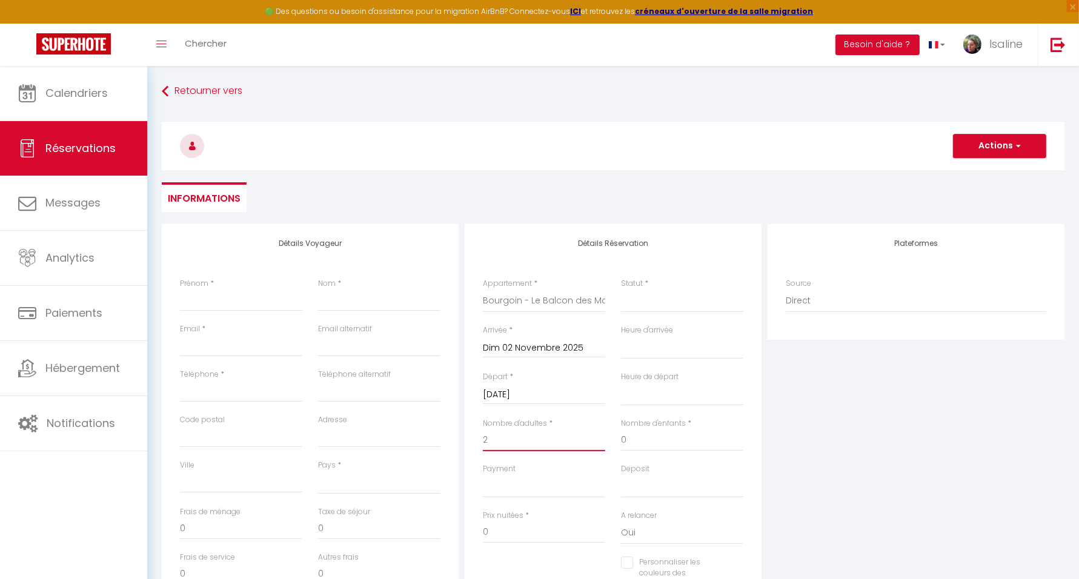
select select
checkbox input "false"
select select
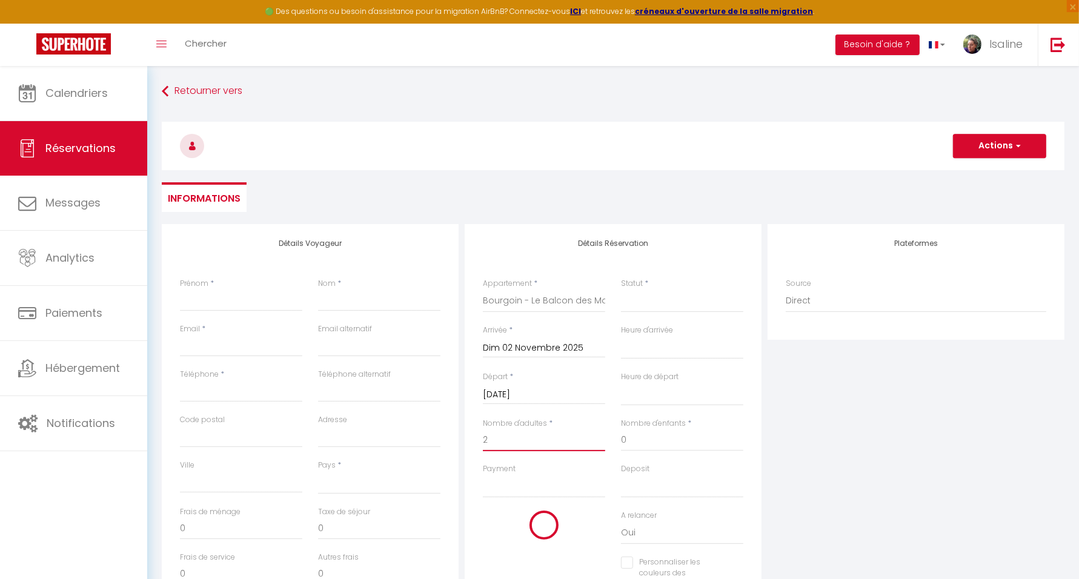
type input "35"
type input "21.06"
select select
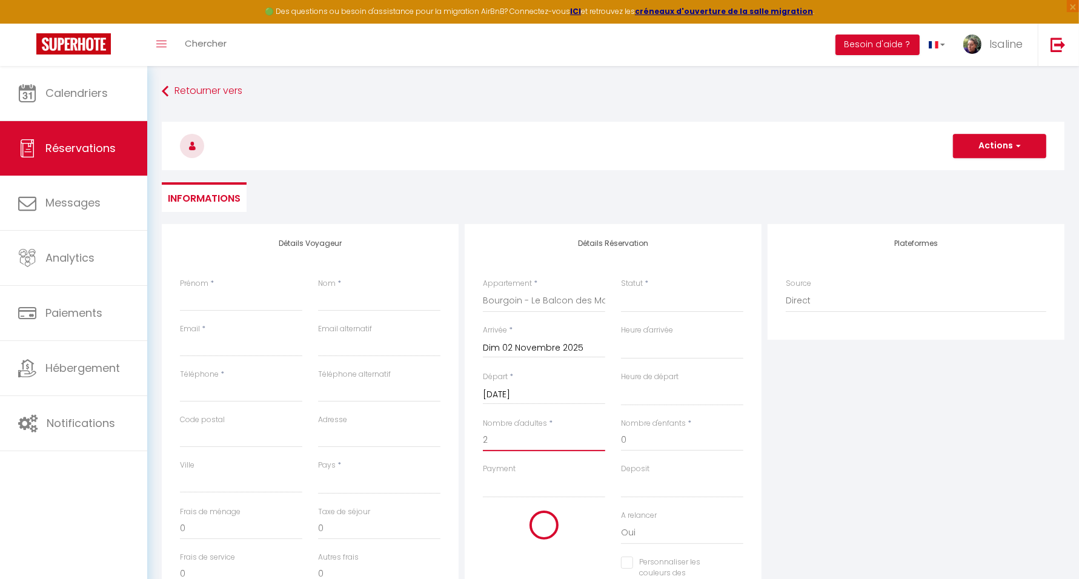
select select
type input "640.9"
checkbox input "false"
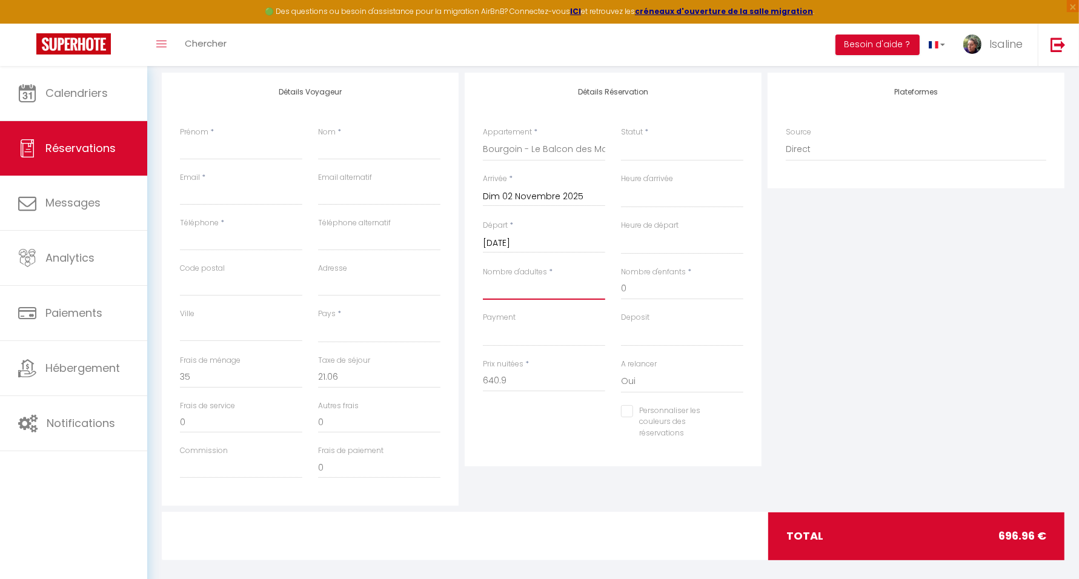
select select
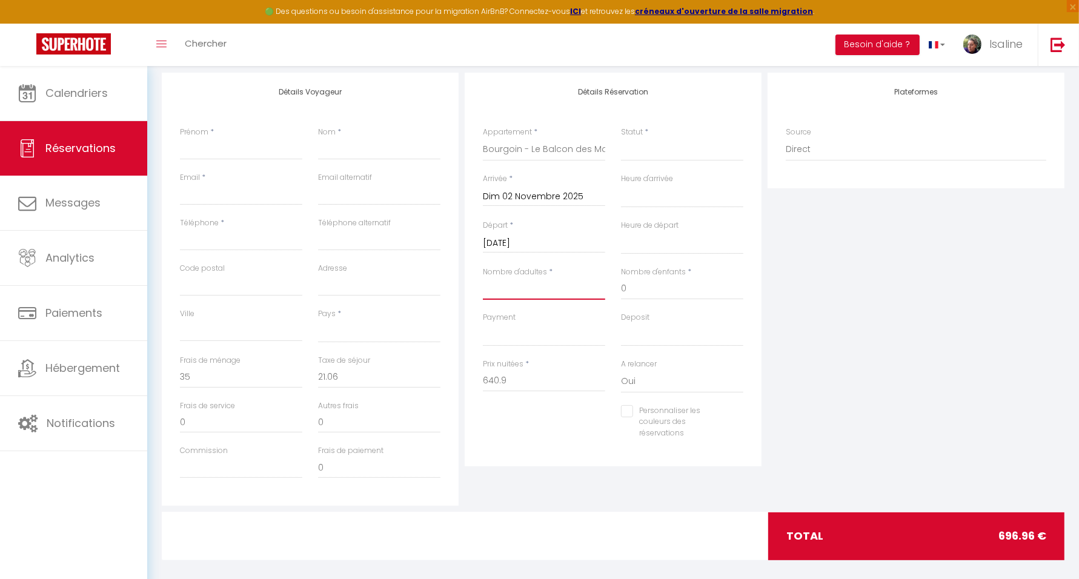
select select
type input "0"
checkbox input "false"
type input "1"
select select
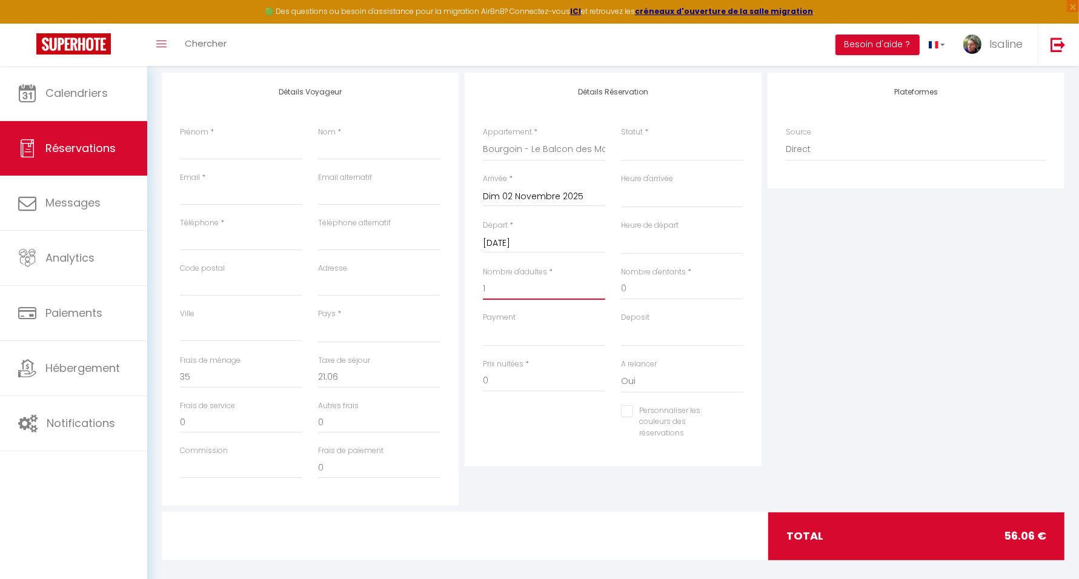
select select
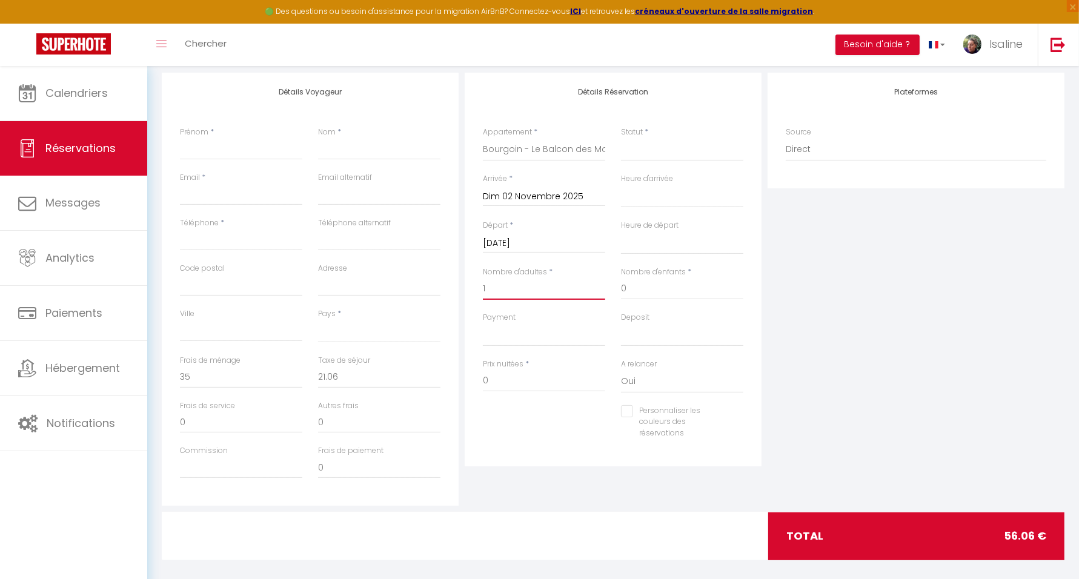
checkbox input "false"
select select
type input "21.19"
select select
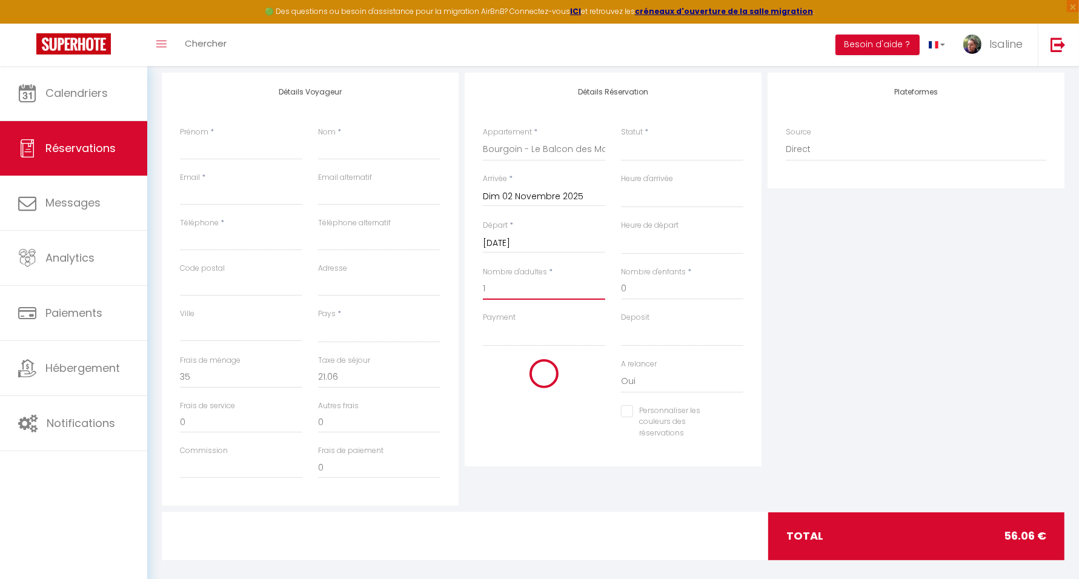
select select
type input "640.9"
checkbox input "false"
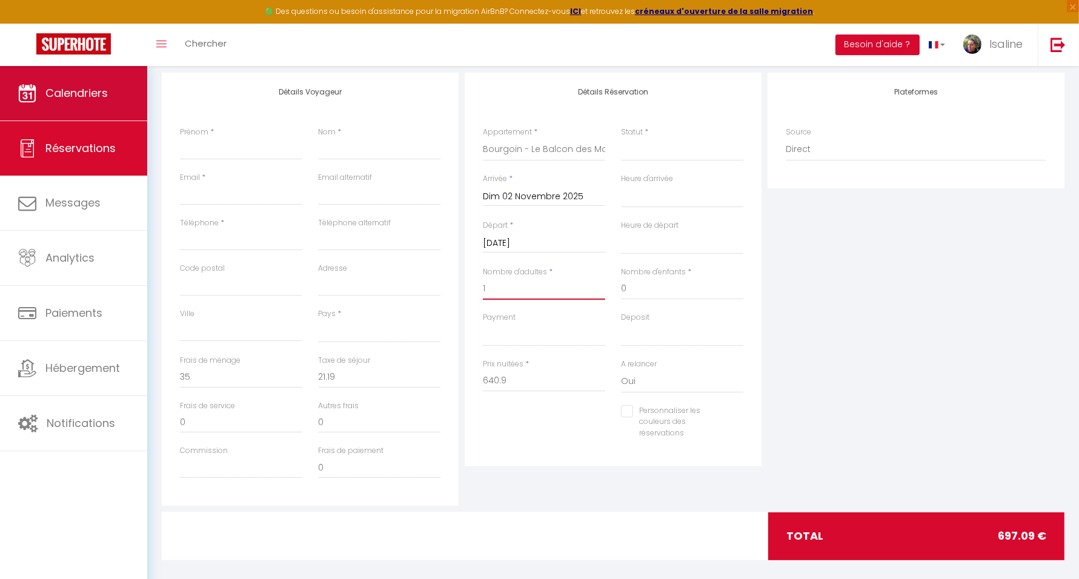
type input "1"
click at [87, 94] on span "Calendriers" at bounding box center [76, 92] width 62 height 15
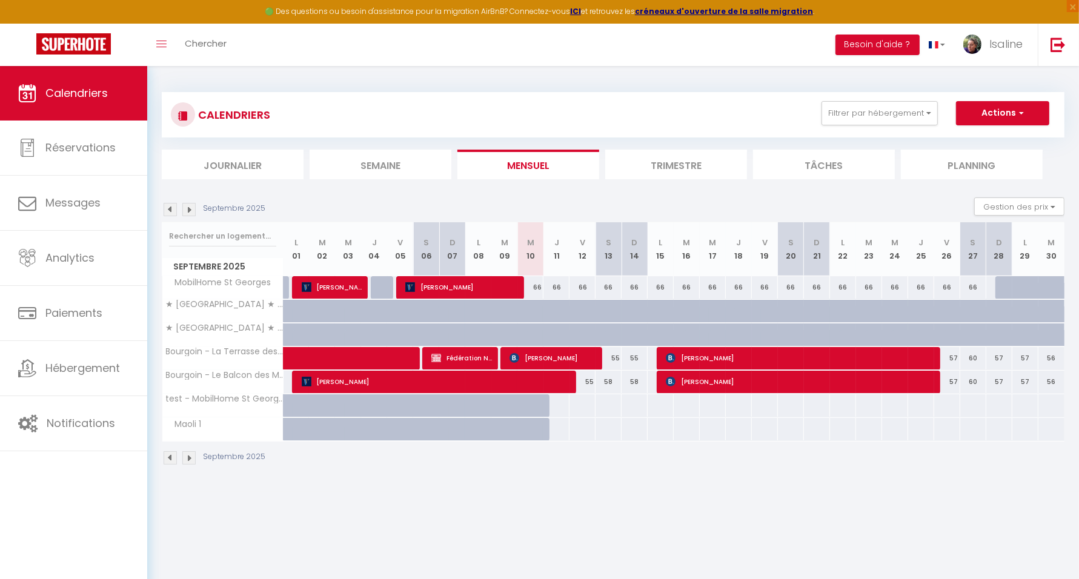
click at [194, 213] on img at bounding box center [188, 209] width 13 height 13
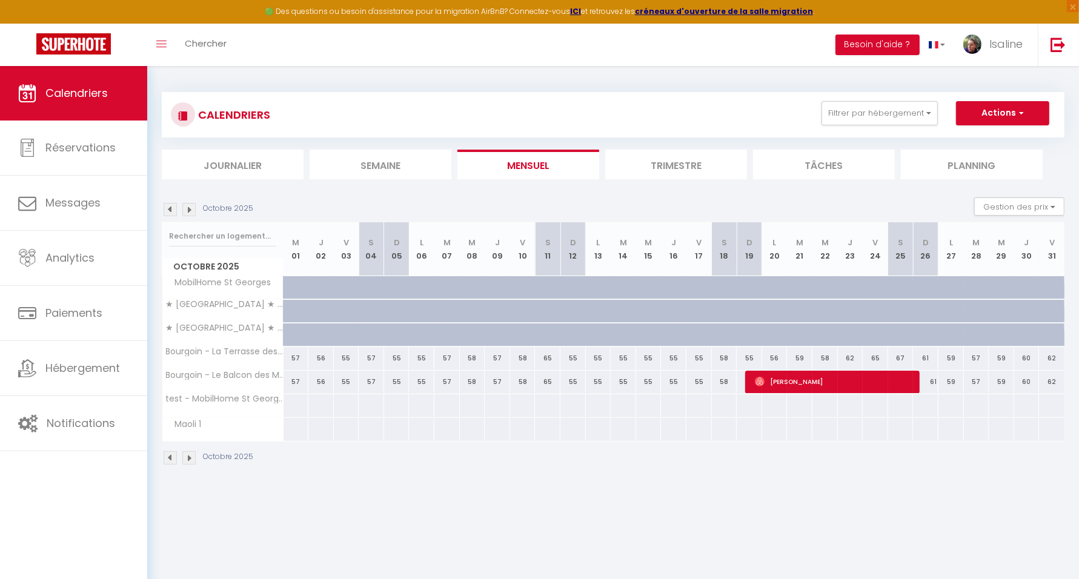
click at [189, 213] on img at bounding box center [188, 209] width 13 height 13
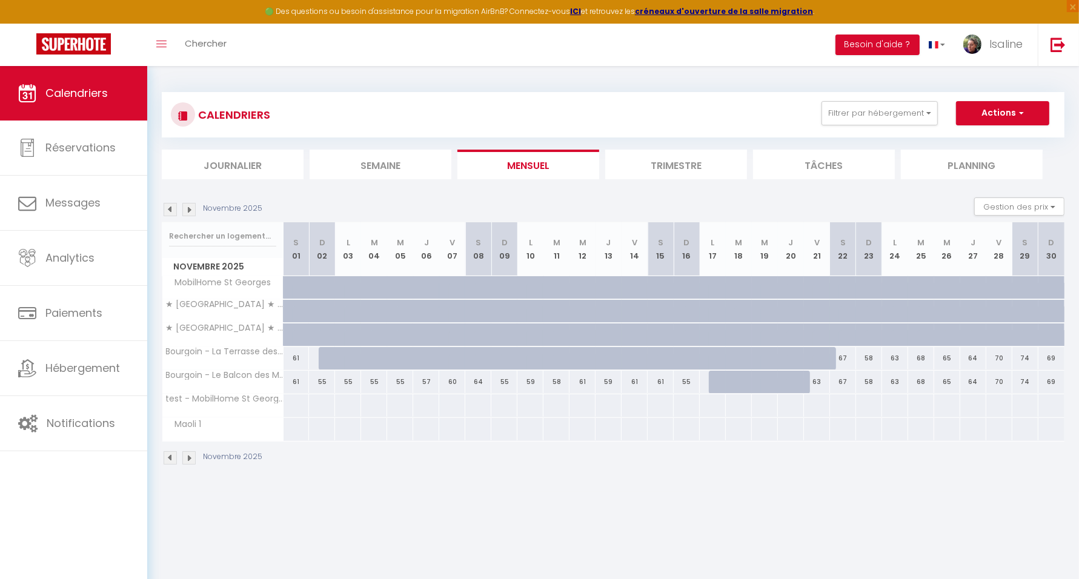
click at [326, 380] on div "55" at bounding box center [322, 382] width 26 height 22
type input "55"
type input "Dim 02 Novembre 2025"
type input "Lun 03 Novembre 2025"
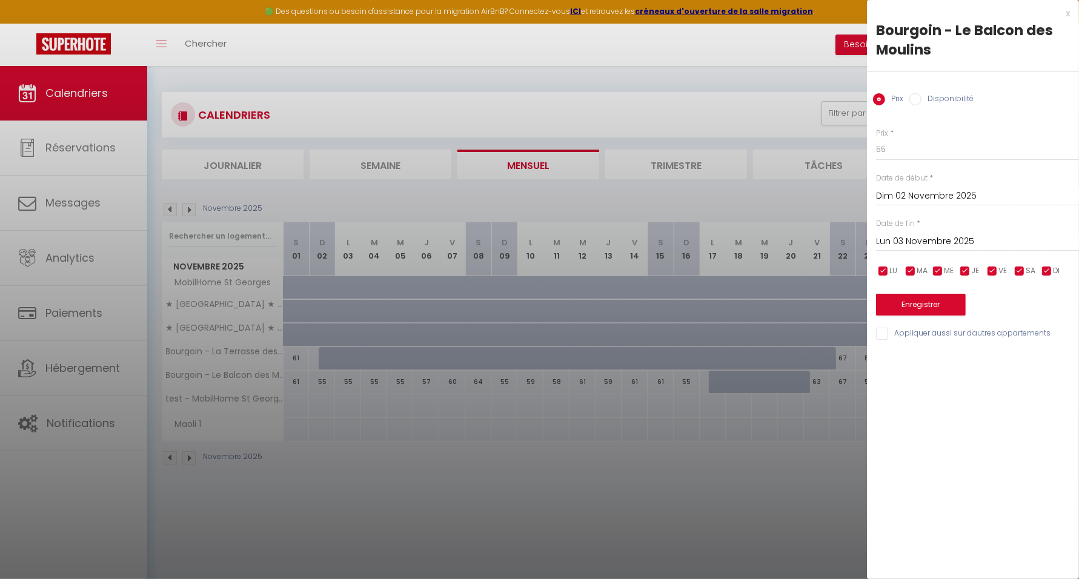
click at [921, 98] on label "Disponibilité" at bounding box center [947, 99] width 52 height 13
click at [921, 98] on input "Disponibilité" at bounding box center [915, 99] width 12 height 12
radio input "true"
radio input "false"
click at [917, 151] on select "Disponible Indisponible" at bounding box center [977, 150] width 203 height 23
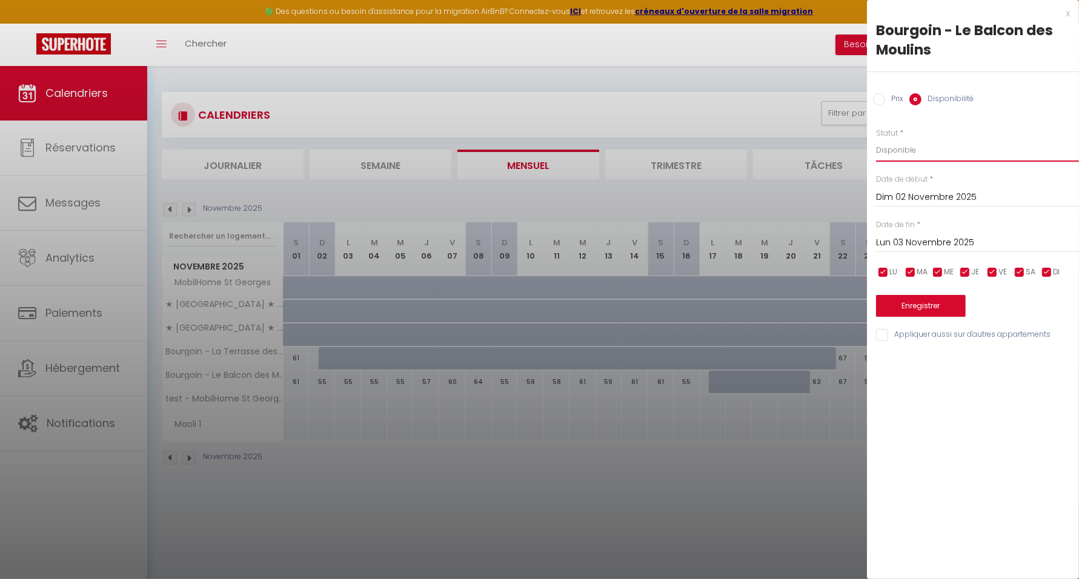
select select "0"
click at [876, 139] on select "Disponible Indisponible" at bounding box center [977, 150] width 203 height 23
click at [939, 242] on input "Lun 03 Novembre 2025" at bounding box center [977, 243] width 203 height 16
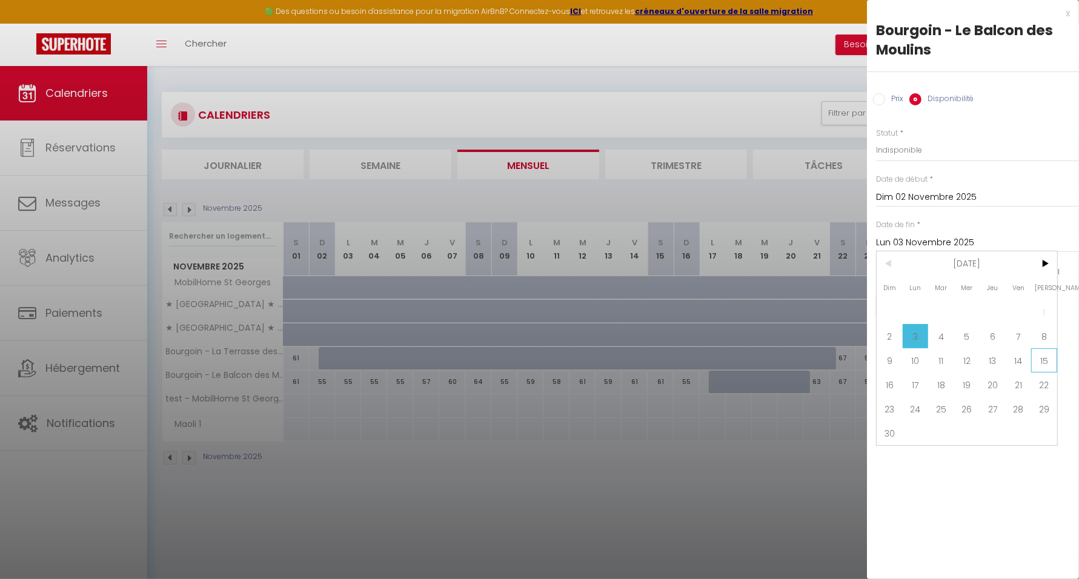
click at [1045, 363] on span "15" at bounding box center [1044, 360] width 26 height 24
type input "[DATE]"
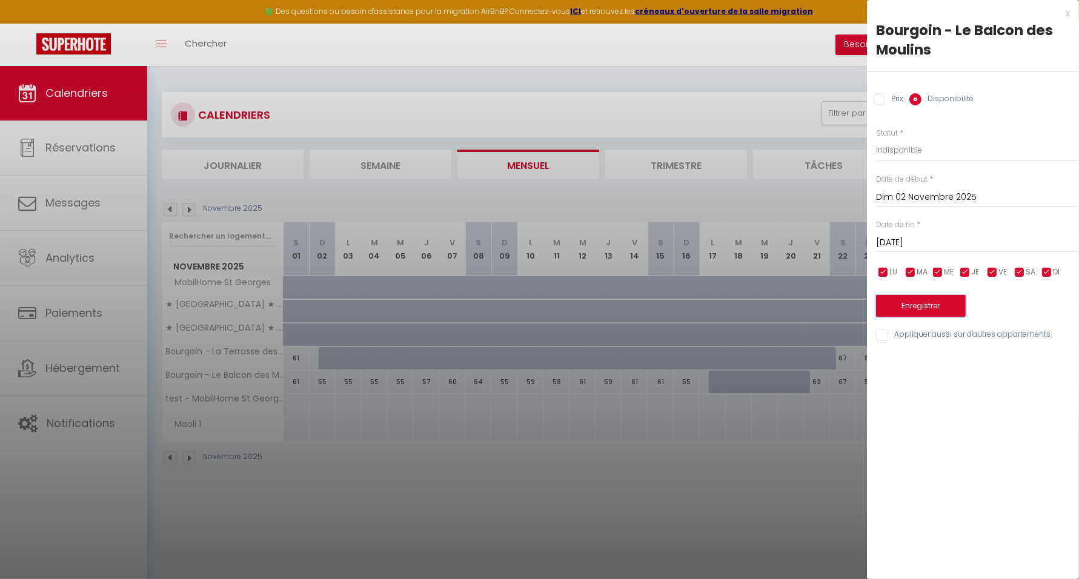
click at [930, 303] on button "Enregistrer" at bounding box center [921, 306] width 90 height 22
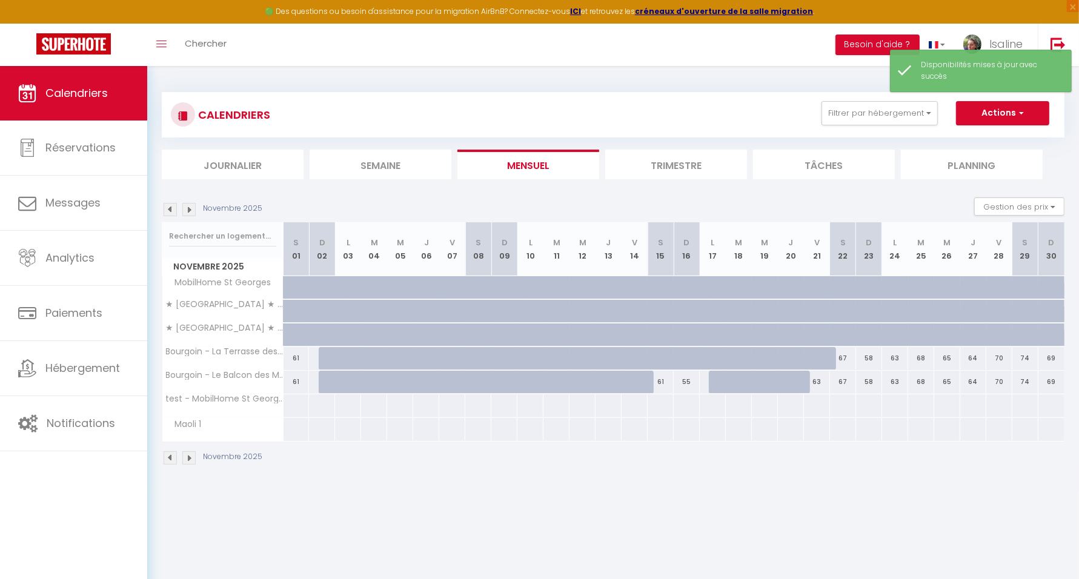
click at [560, 357] on div at bounding box center [566, 365] width 26 height 23
select select "1"
type input "[DATE]"
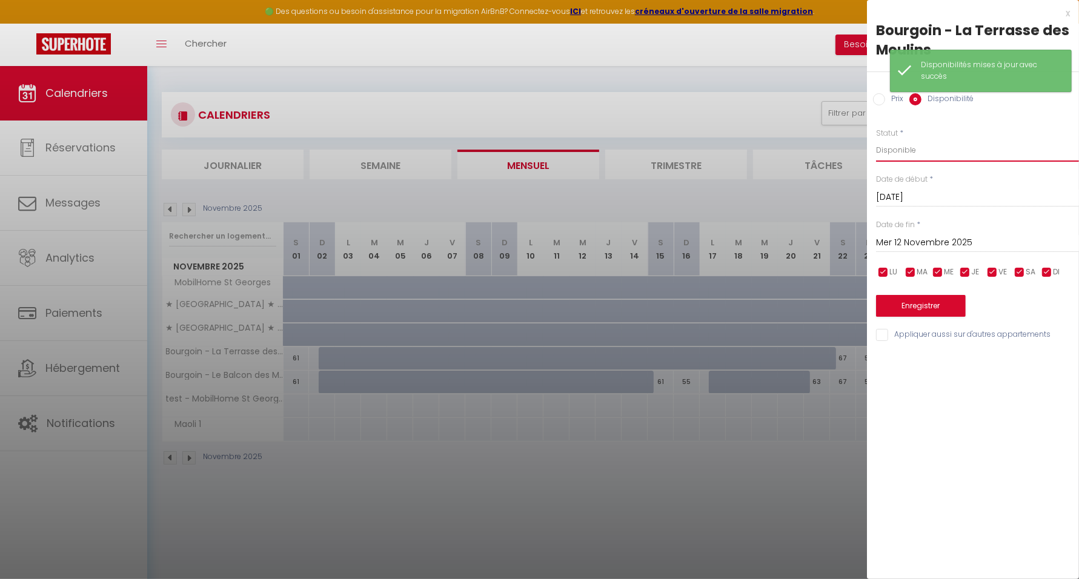
click at [962, 147] on select "Disponible Indisponible" at bounding box center [977, 150] width 203 height 23
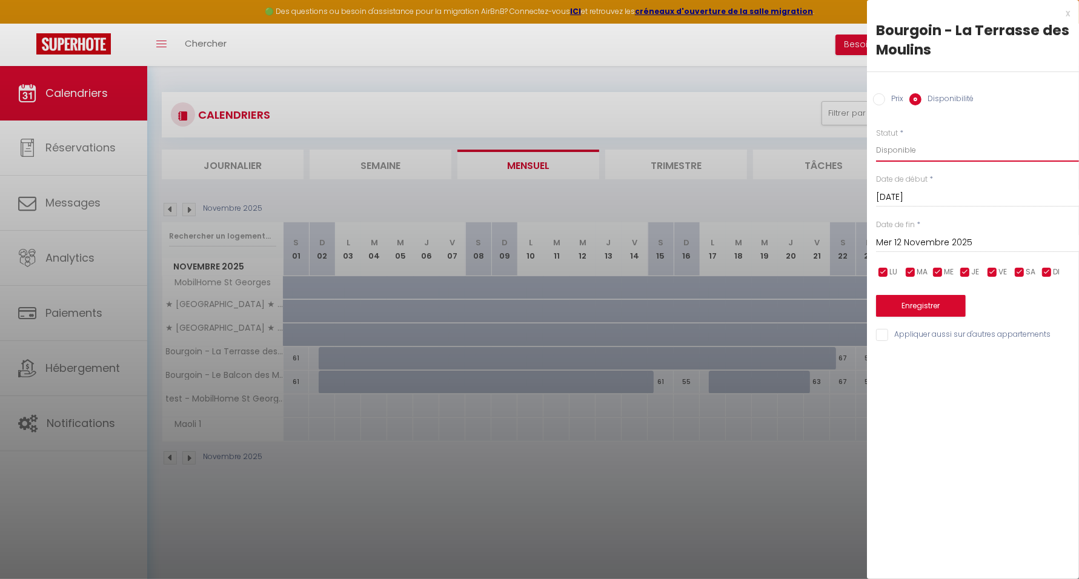
click at [954, 156] on select "Disponible Indisponible" at bounding box center [977, 150] width 203 height 23
click at [936, 236] on input "Mer 12 Novembre 2025" at bounding box center [977, 243] width 203 height 16
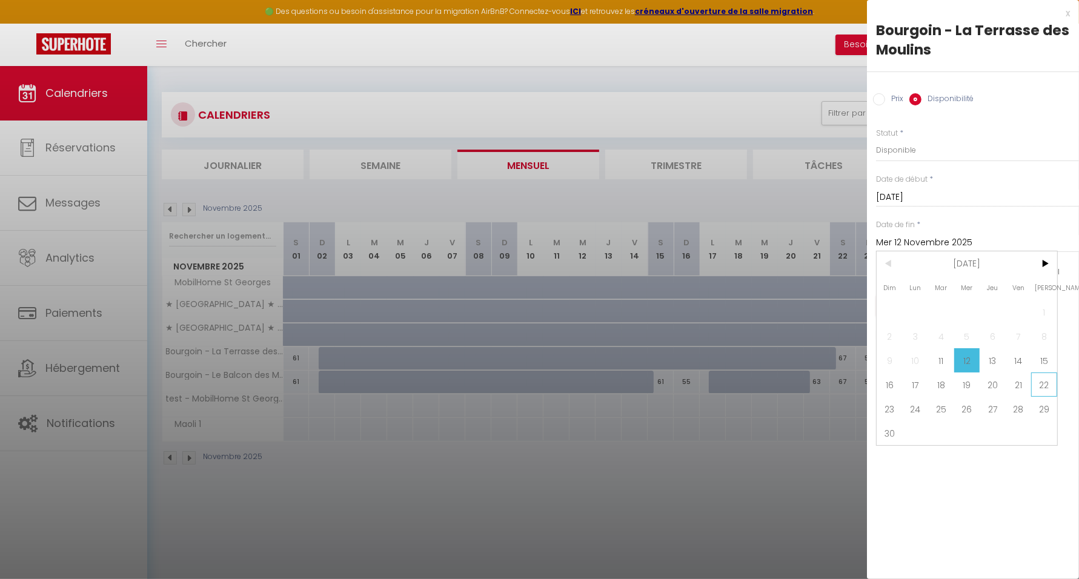
click at [1045, 387] on span "22" at bounding box center [1044, 384] width 26 height 24
type input "[DATE]"
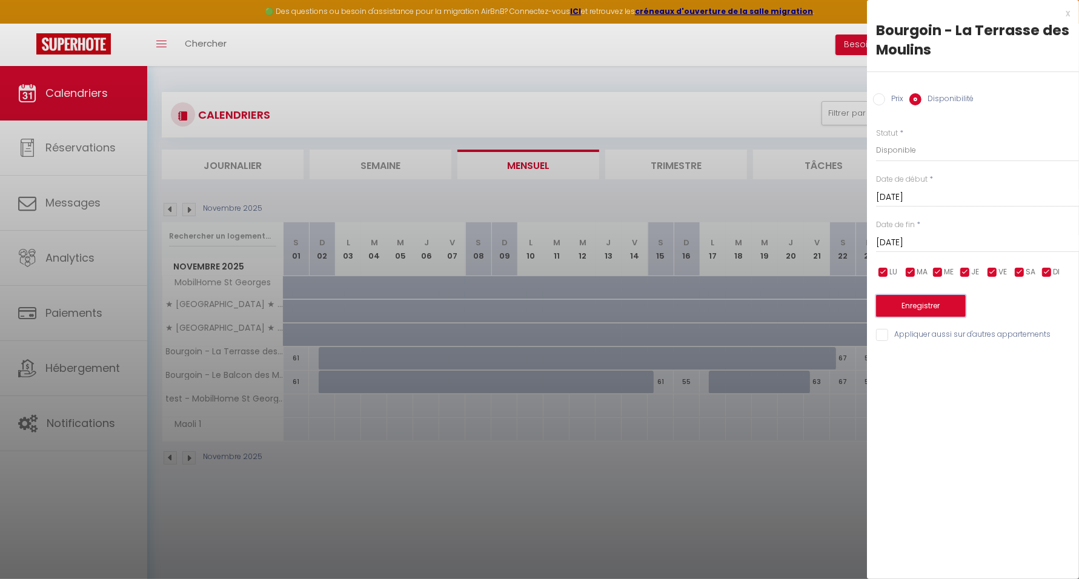
click at [936, 302] on button "Enregistrer" at bounding box center [921, 306] width 90 height 22
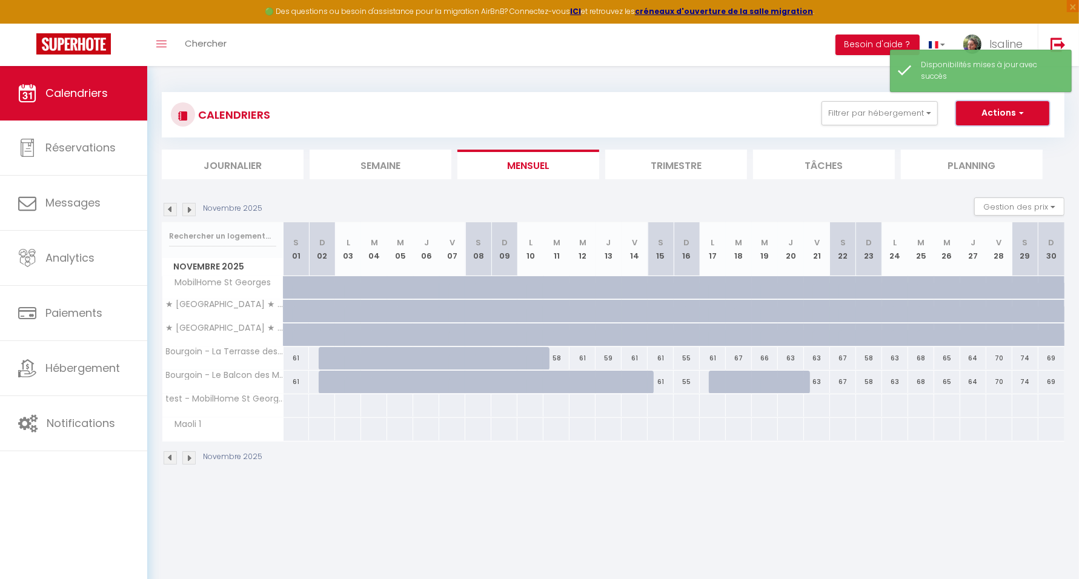
click at [983, 117] on button "Actions" at bounding box center [1002, 113] width 93 height 24
click at [985, 134] on link "Nouvelle réservation" at bounding box center [989, 141] width 105 height 18
select select
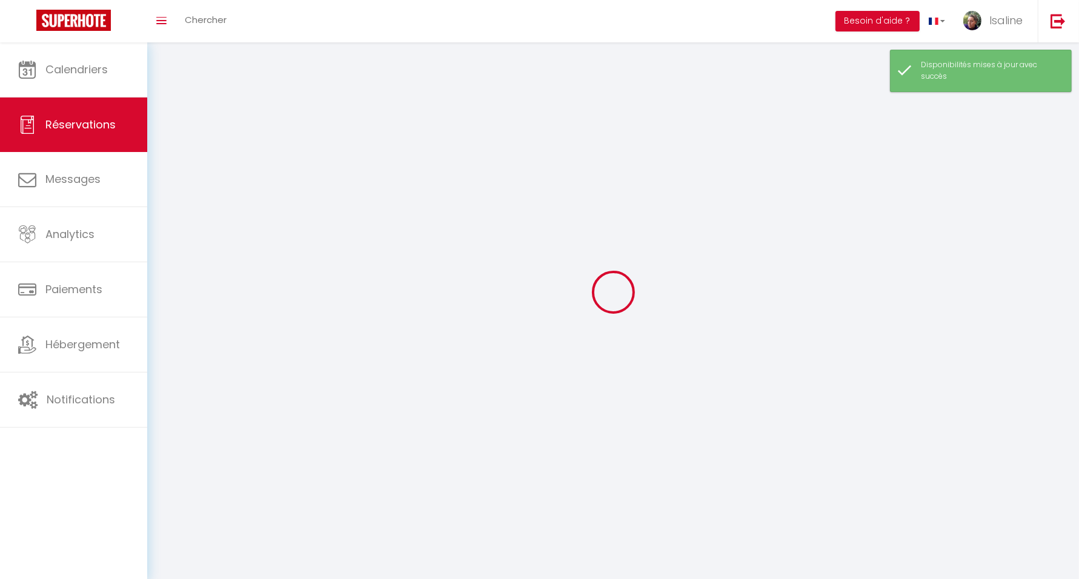
select select
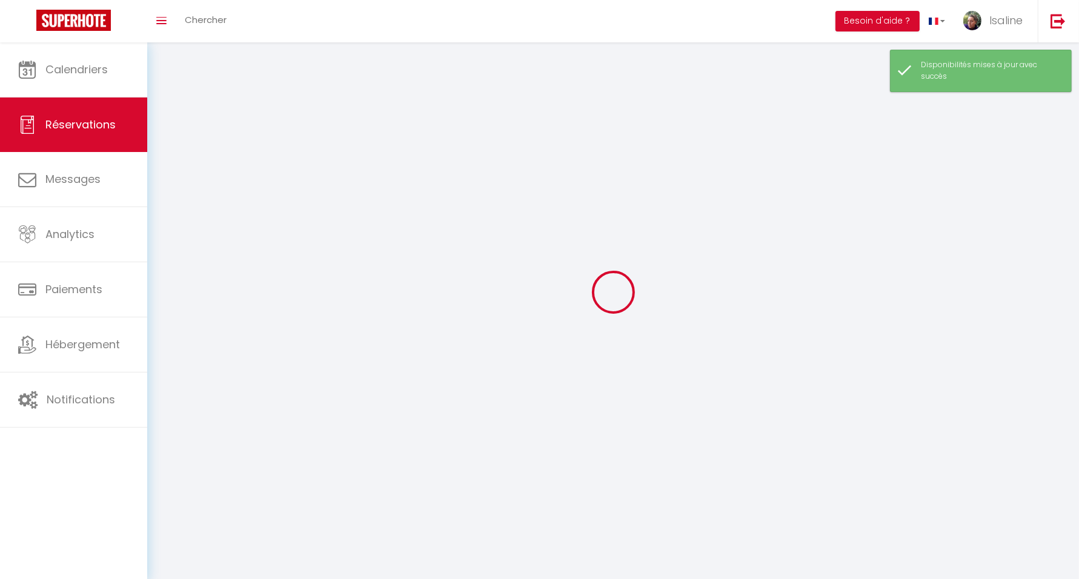
select select
checkbox input "false"
select select
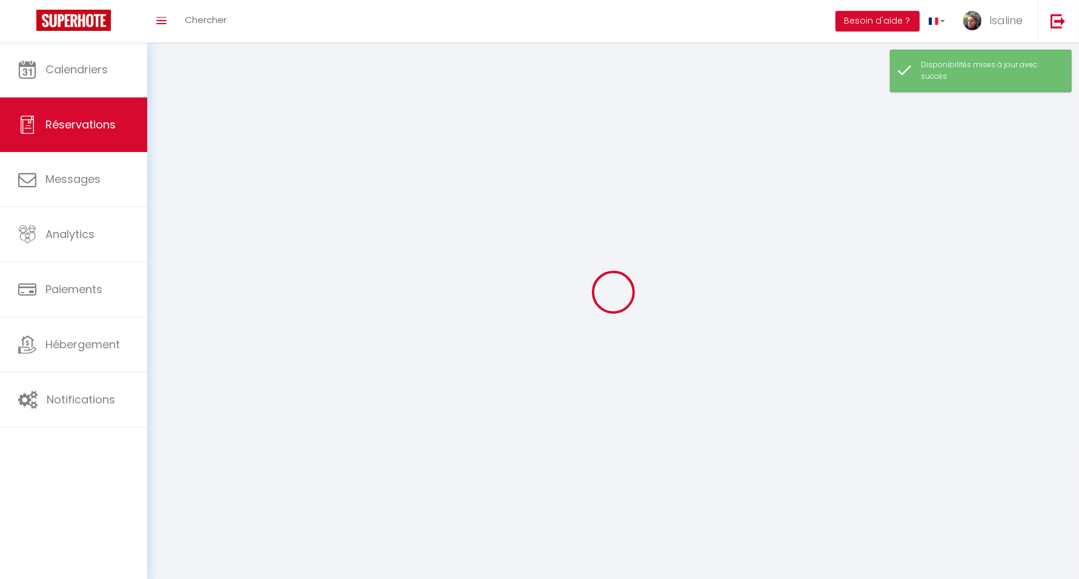
select select
checkbox input "false"
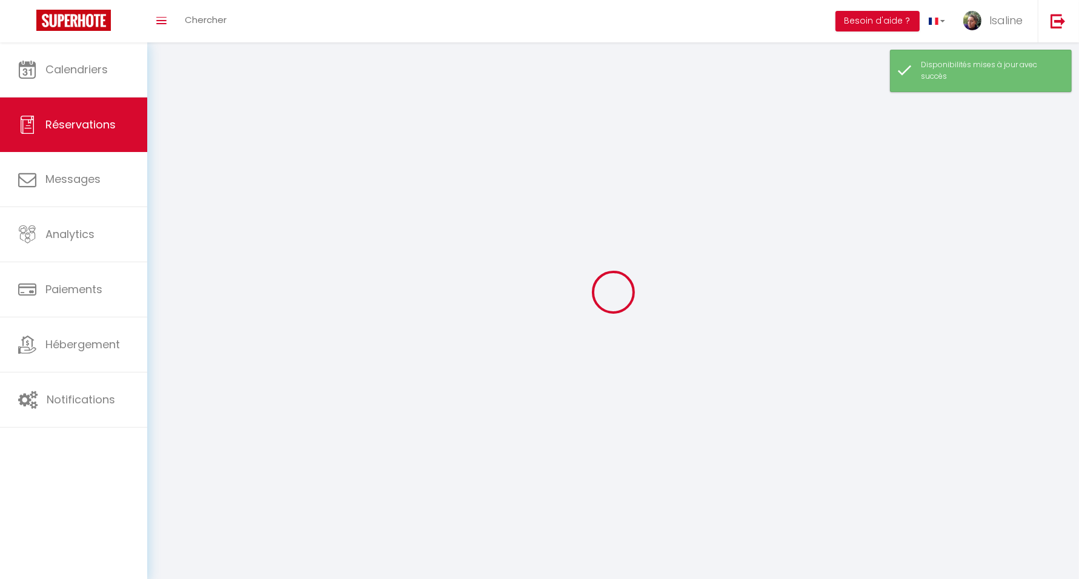
select select
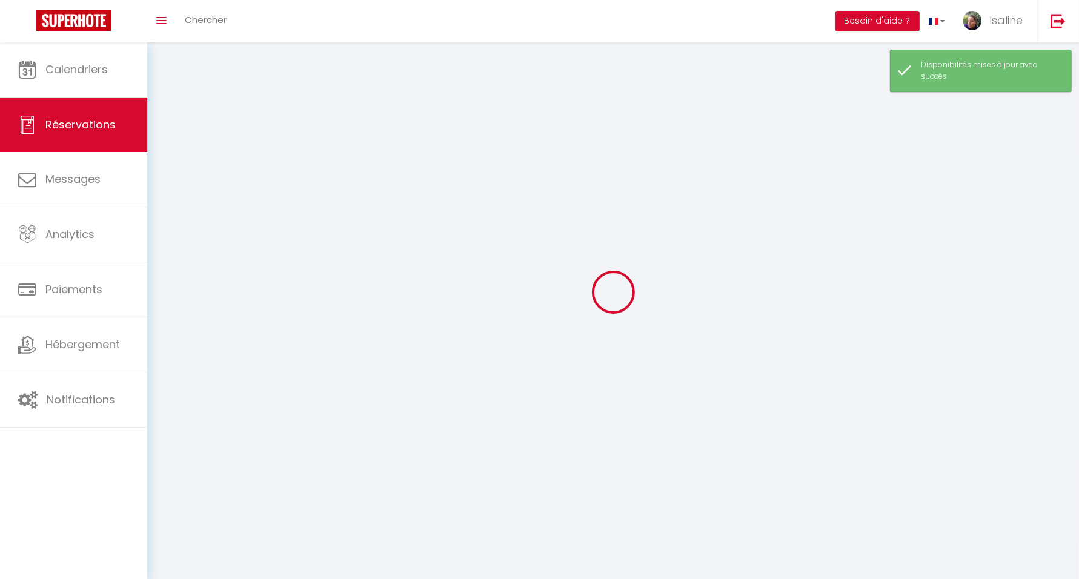
checkbox input "false"
select select
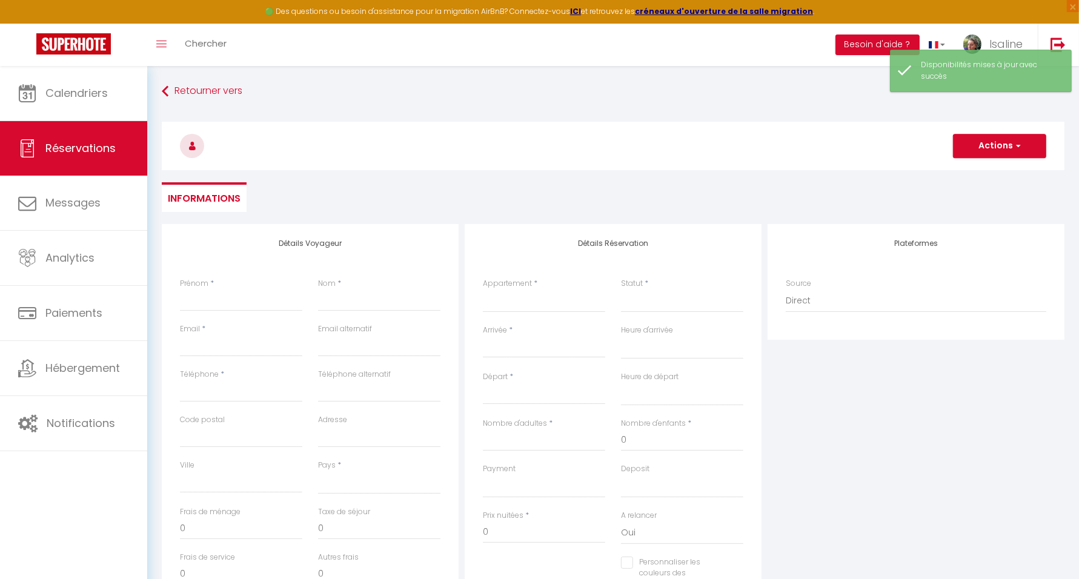
select select
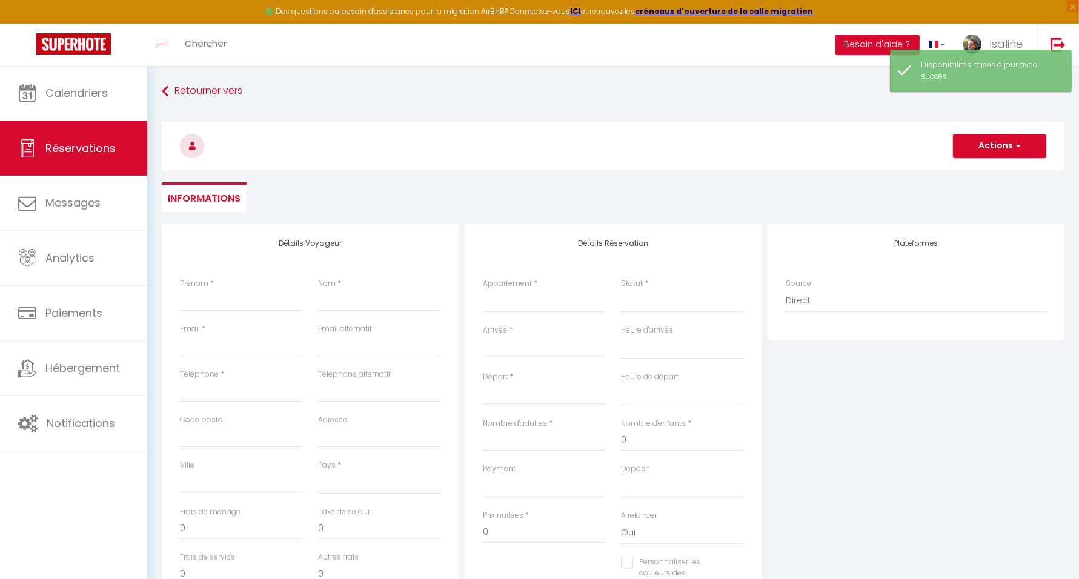
checkbox input "false"
select select
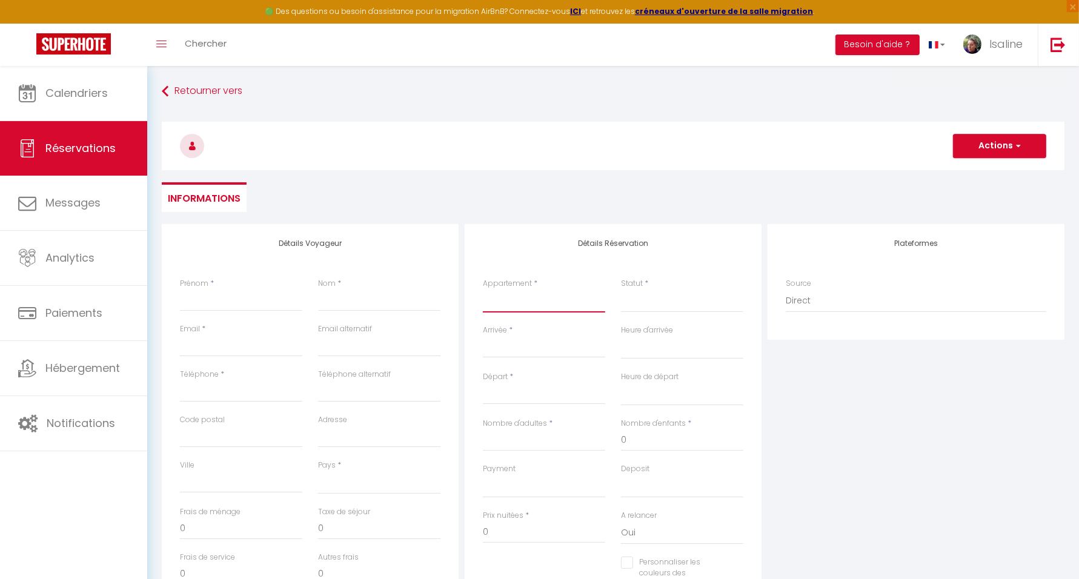
click at [580, 302] on select "MobilHome St [PERSON_NAME] - La Terrasse des Moulins Bourgoin - Le Balcon des M…" at bounding box center [544, 300] width 122 height 23
select select "389"
click at [483, 289] on select "MobilHome St [PERSON_NAME] - La Terrasse des Moulins Bourgoin - Le Balcon des M…" at bounding box center [544, 300] width 122 height 23
select select
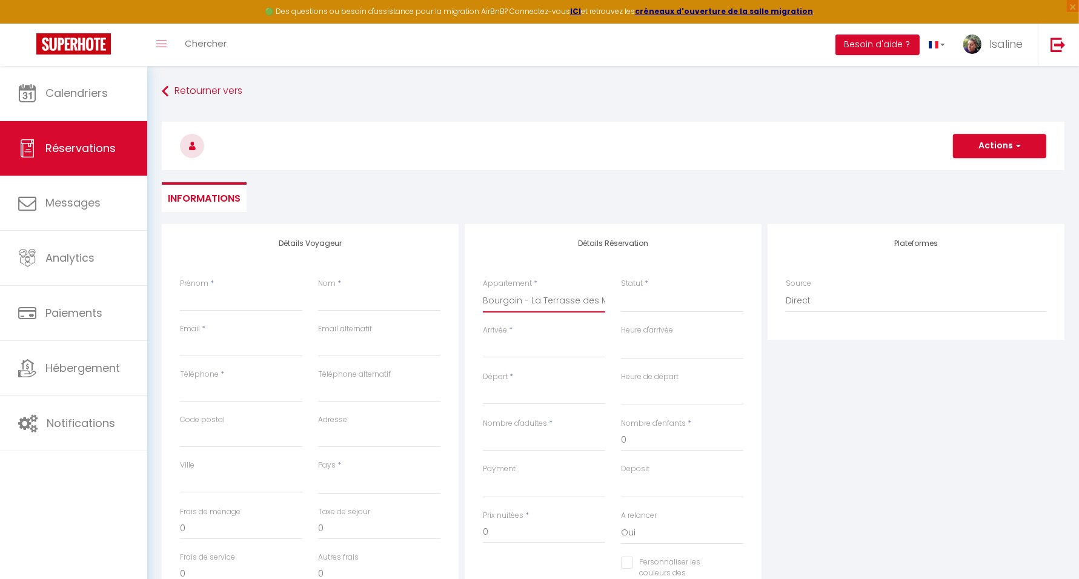
select select
checkbox input "false"
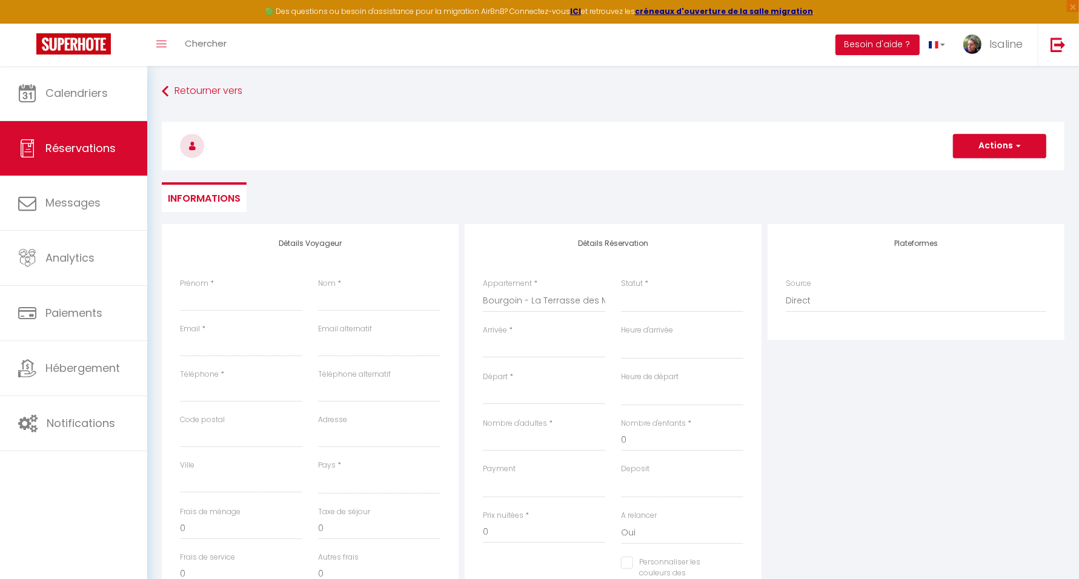
click at [550, 345] on input "Arrivée" at bounding box center [544, 348] width 122 height 16
select select
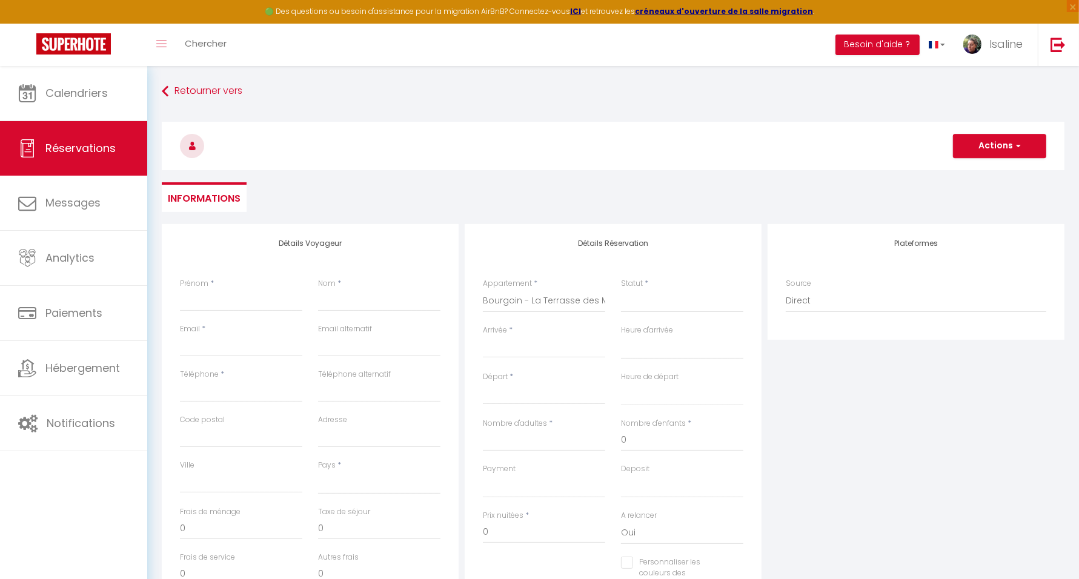
select select
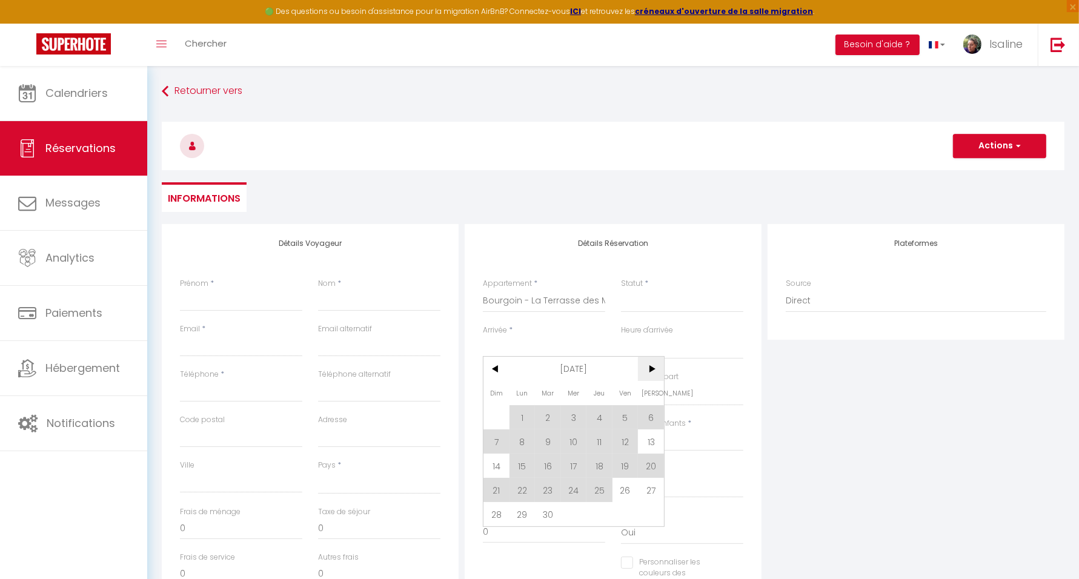
click at [651, 371] on span ">" at bounding box center [651, 369] width 26 height 24
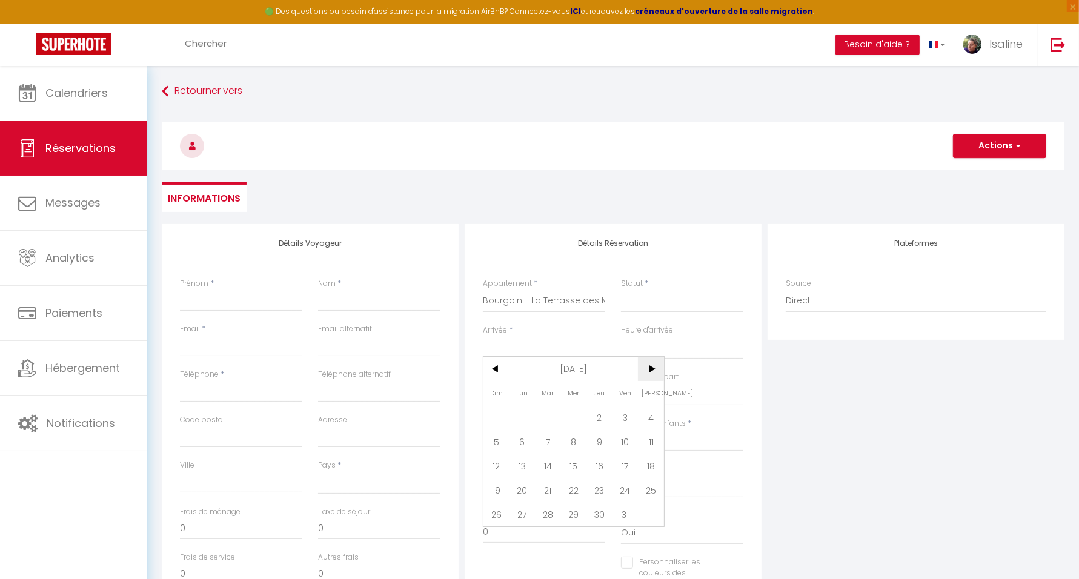
click at [656, 369] on span ">" at bounding box center [651, 369] width 26 height 24
click at [543, 465] on span "11" at bounding box center [548, 466] width 26 height 24
click at [580, 398] on input "Mer 12 Novembre 2025" at bounding box center [544, 395] width 122 height 16
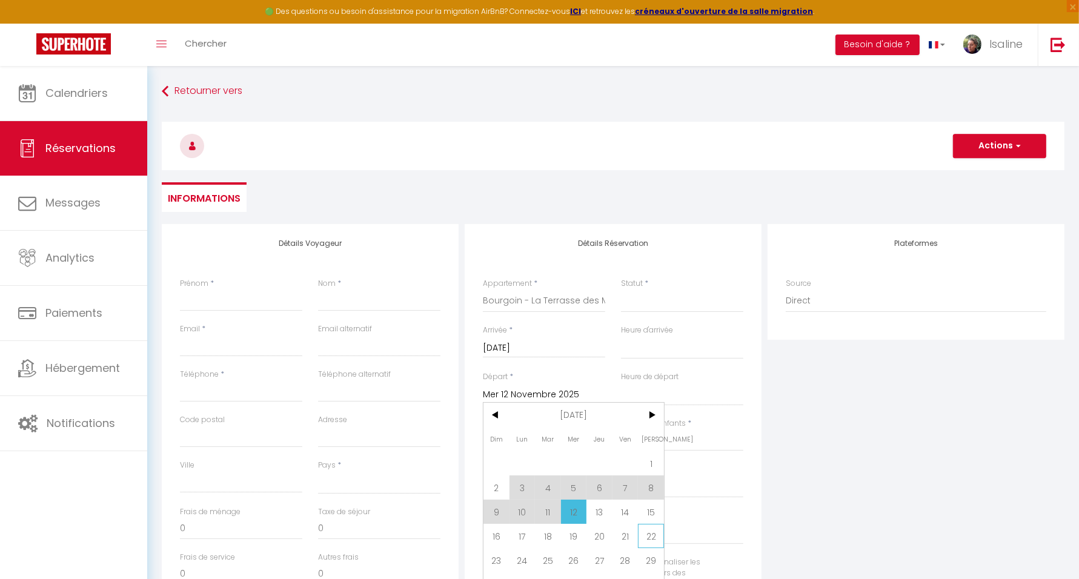
click at [652, 537] on span "22" at bounding box center [651, 536] width 26 height 24
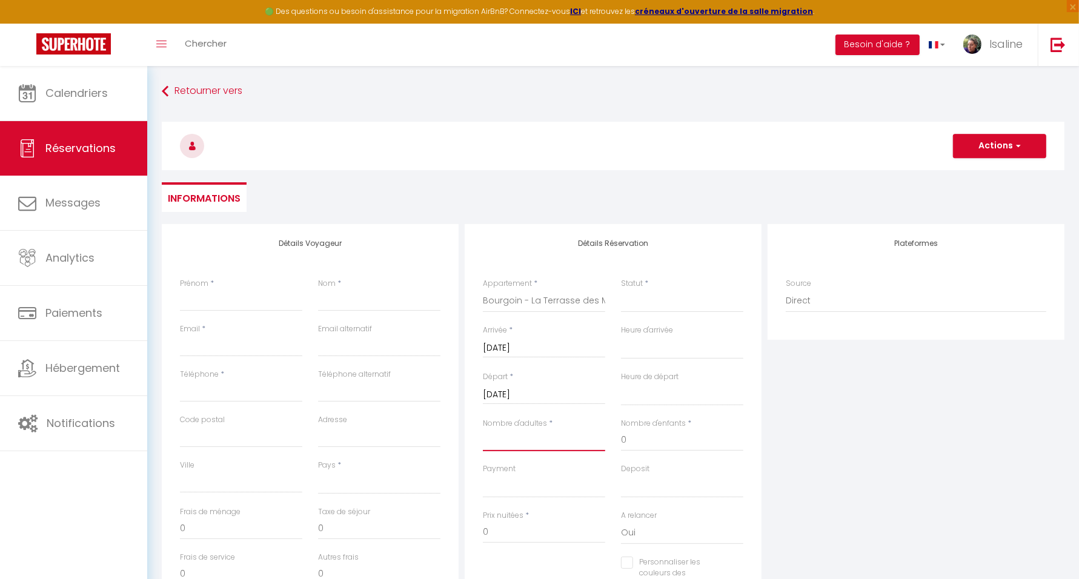
click at [569, 444] on input "Nombre d'adultes" at bounding box center [544, 440] width 122 height 22
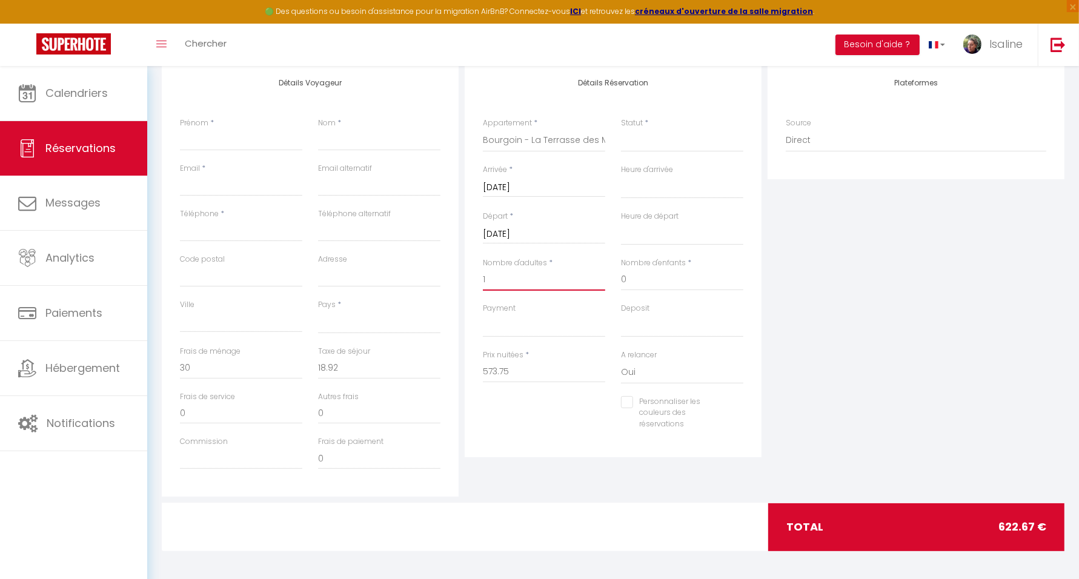
scroll to position [162, 0]
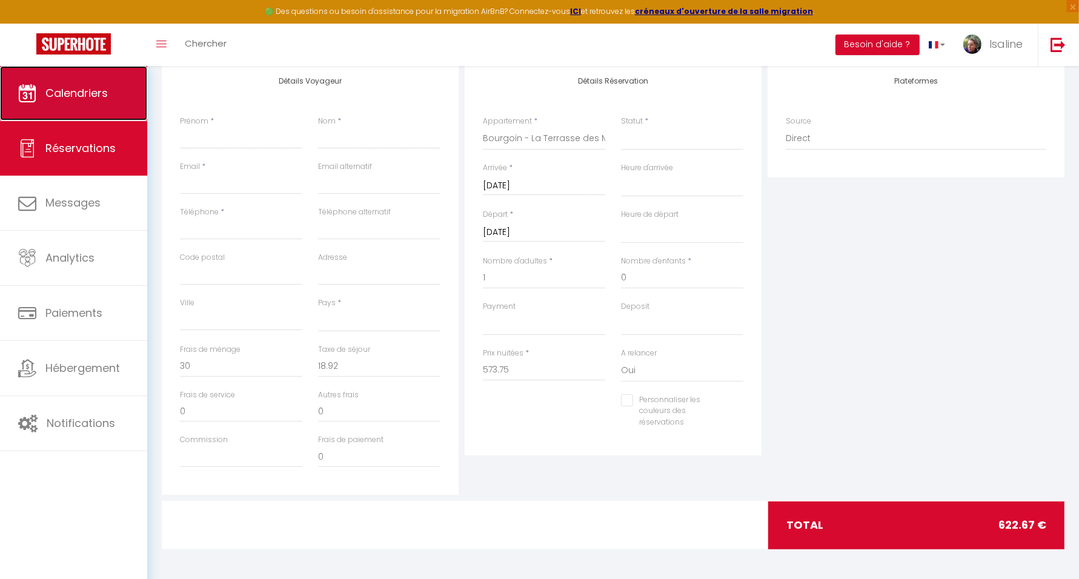
click at [79, 88] on span "Calendriers" at bounding box center [76, 92] width 62 height 15
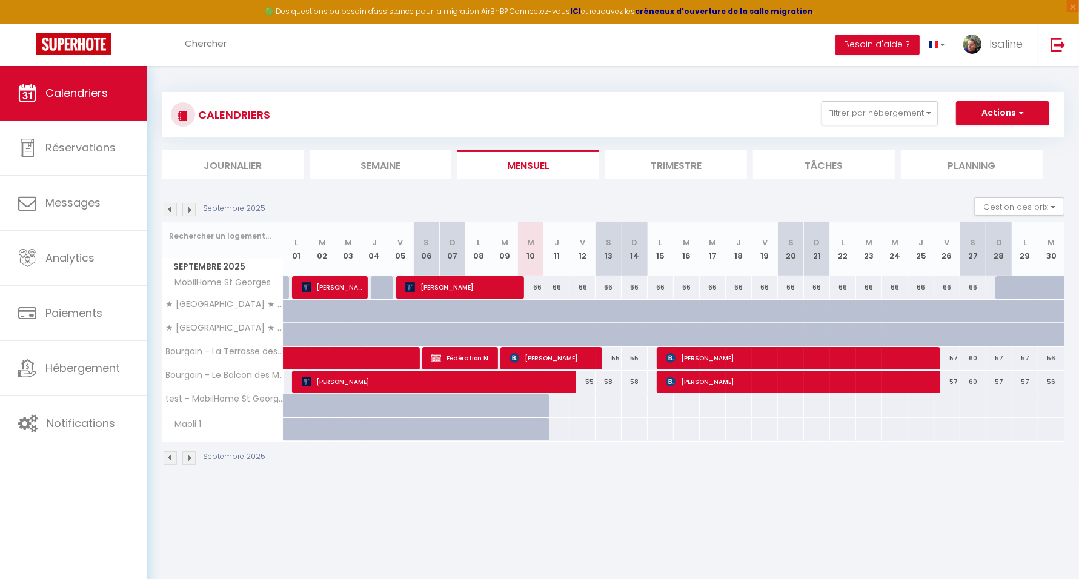
click at [191, 208] on img at bounding box center [188, 209] width 13 height 13
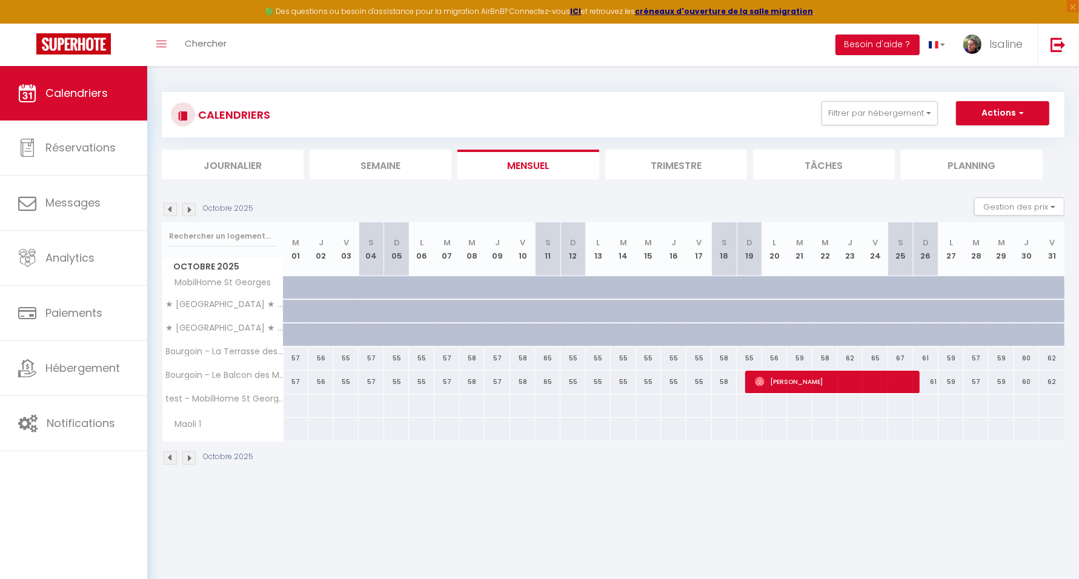
click at [193, 211] on img at bounding box center [188, 209] width 13 height 13
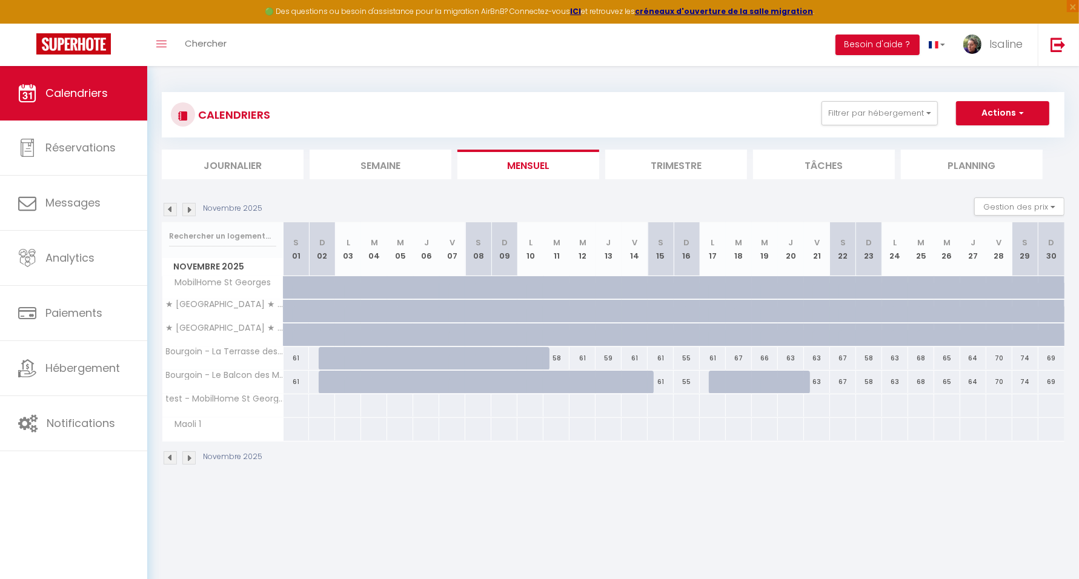
click at [556, 357] on div "58" at bounding box center [556, 358] width 26 height 22
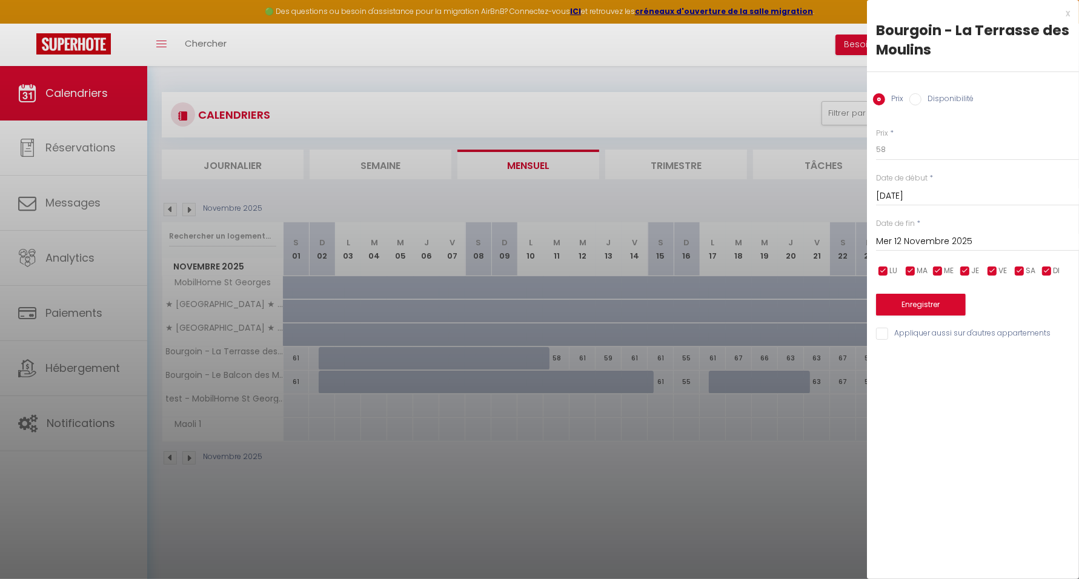
click at [936, 238] on input "Mer 12 Novembre 2025" at bounding box center [977, 242] width 203 height 16
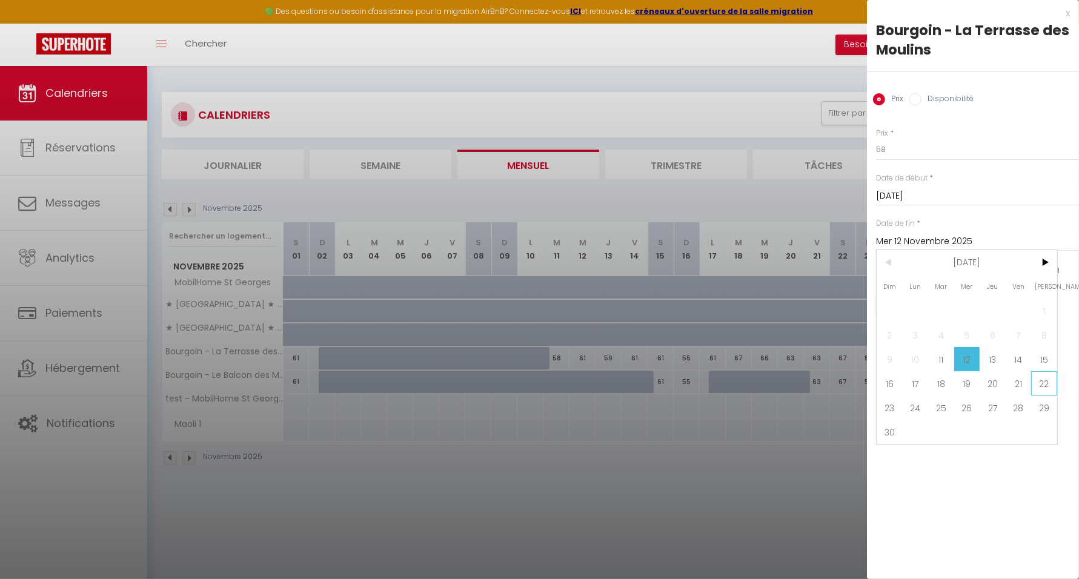
click at [1045, 379] on span "22" at bounding box center [1044, 383] width 26 height 24
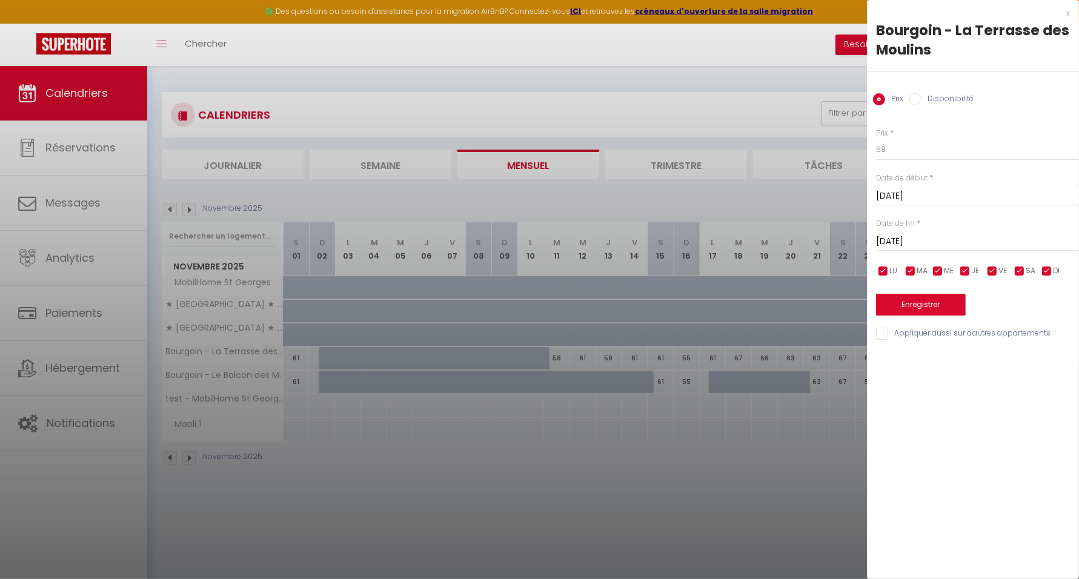
click at [944, 98] on label "Disponibilité" at bounding box center [947, 99] width 52 height 13
click at [921, 98] on input "Disponibilité" at bounding box center [915, 99] width 12 height 12
click at [928, 146] on select "Disponible Indisponible" at bounding box center [977, 150] width 203 height 23
click at [876, 139] on select "Disponible Indisponible" at bounding box center [977, 150] width 203 height 23
click at [936, 305] on button "Enregistrer" at bounding box center [921, 306] width 90 height 22
